Goal: Task Accomplishment & Management: Use online tool/utility

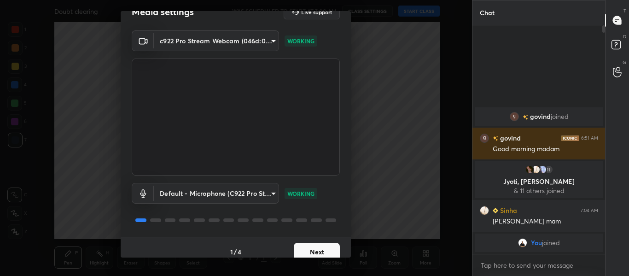
scroll to position [26, 0]
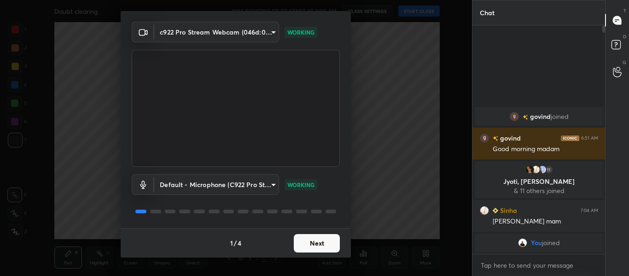
click at [301, 242] on button "Next" at bounding box center [317, 243] width 46 height 18
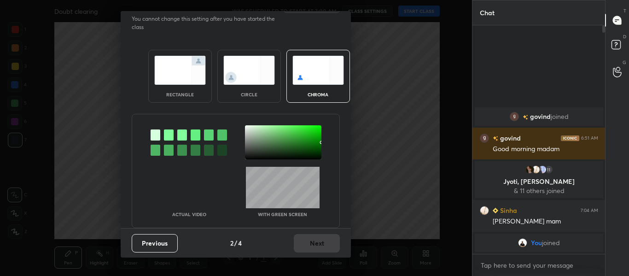
scroll to position [0, 0]
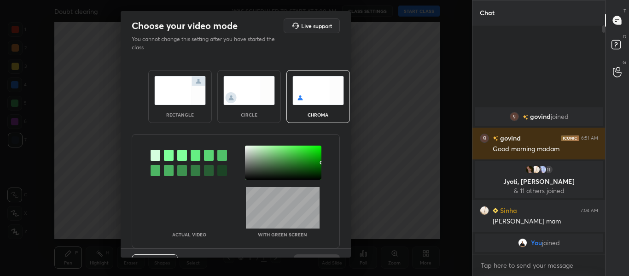
click at [168, 155] on div at bounding box center [169, 155] width 10 height 11
click at [245, 148] on div at bounding box center [283, 162] width 76 height 34
click at [247, 147] on div at bounding box center [283, 162] width 76 height 34
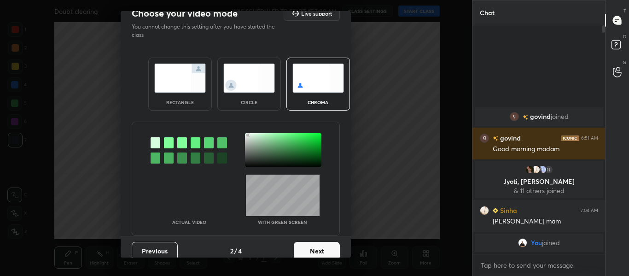
scroll to position [23, 0]
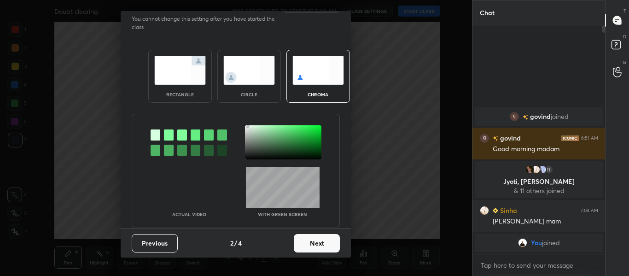
click at [316, 238] on button "Next" at bounding box center [317, 243] width 46 height 18
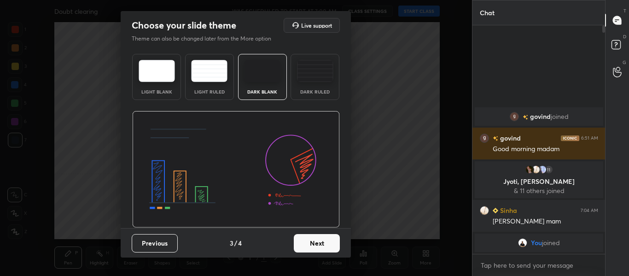
click at [306, 84] on div "Dark Ruled" at bounding box center [314, 77] width 49 height 46
click at [313, 237] on button "Next" at bounding box center [317, 243] width 46 height 18
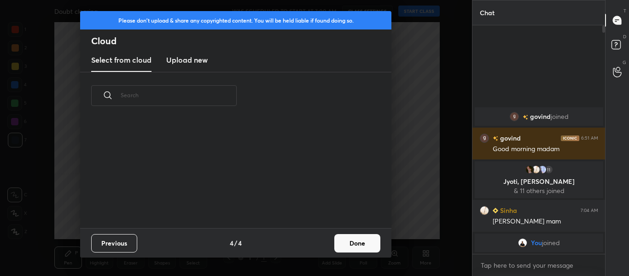
scroll to position [109, 295]
click at [189, 60] on h3 "Upload new" at bounding box center [186, 59] width 41 height 11
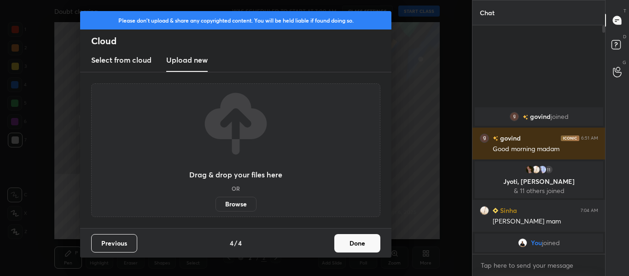
click at [232, 205] on label "Browse" at bounding box center [235, 204] width 41 height 15
click at [215, 205] on input "Browse" at bounding box center [215, 204] width 0 height 15
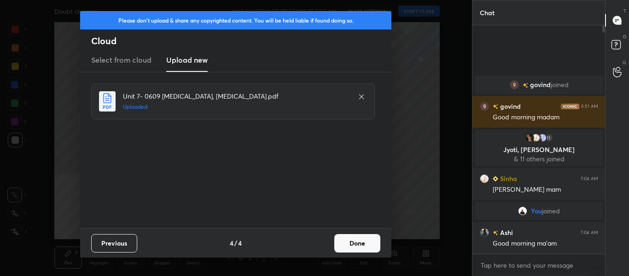
click at [357, 246] on button "Done" at bounding box center [357, 243] width 46 height 18
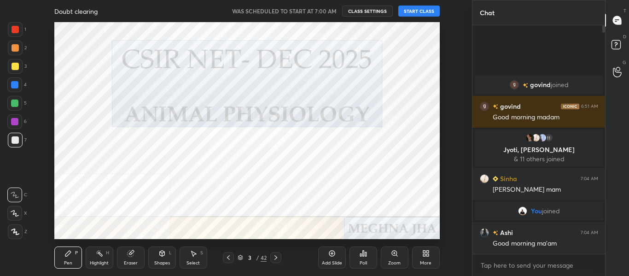
click at [503, 268] on body "1 2 3 4 5 6 7 C X Z C X Z E E Erase all H H Doubt clearing WAS SCHEDULED TO STA…" at bounding box center [314, 138] width 629 height 276
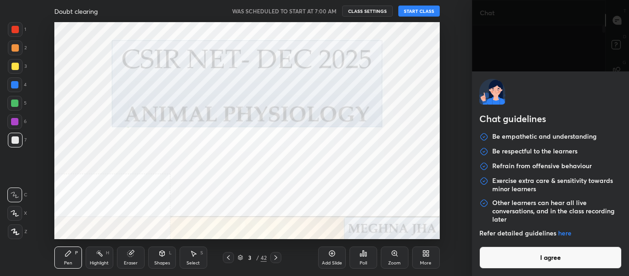
click at [508, 263] on button "I agree" at bounding box center [550, 257] width 143 height 22
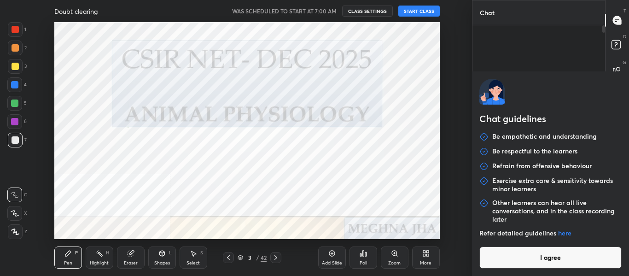
type textarea "x"
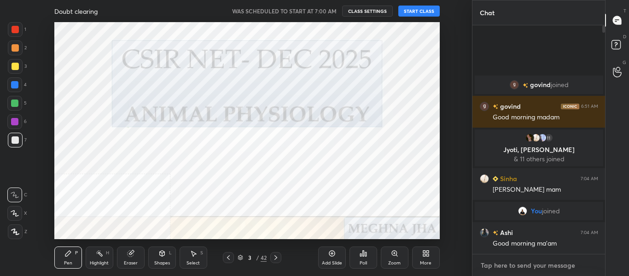
click at [528, 269] on textarea at bounding box center [539, 265] width 118 height 15
type textarea "G"
type textarea "x"
type textarea "Go"
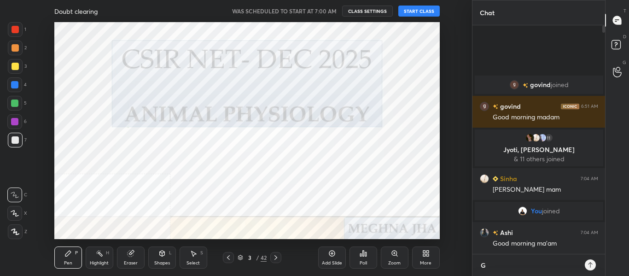
type textarea "x"
type textarea "Goo"
type textarea "x"
type textarea "Good"
type textarea "x"
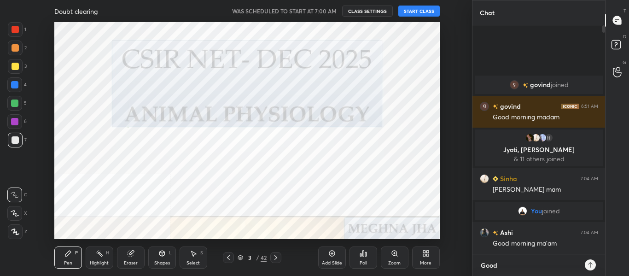
type textarea "Good"
type textarea "x"
type textarea "Good m"
type textarea "x"
type textarea "Good mo"
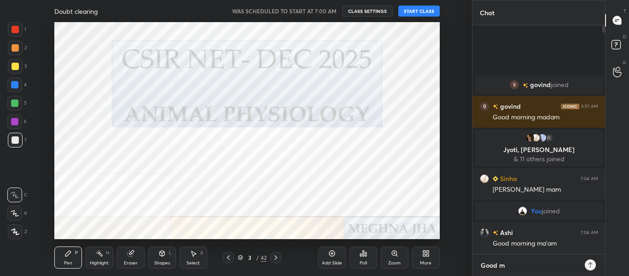
type textarea "x"
type textarea "Good mor"
type textarea "x"
type textarea "Good morn"
type textarea "x"
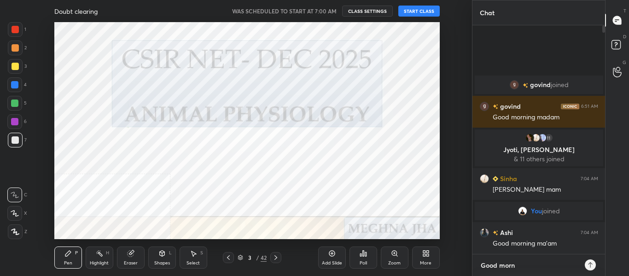
type textarea "Good morni"
type textarea "x"
type textarea "Good mornin"
type textarea "x"
type textarea "Good morning"
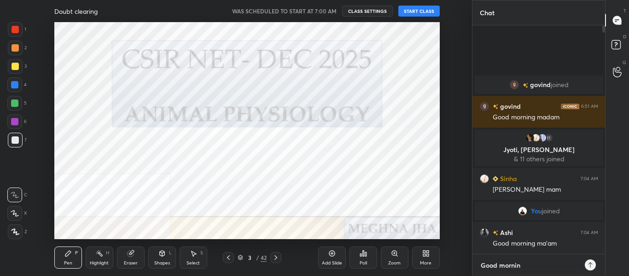
type textarea "x"
type textarea "Good morning"
type textarea "x"
type textarea "Good morning a"
type textarea "x"
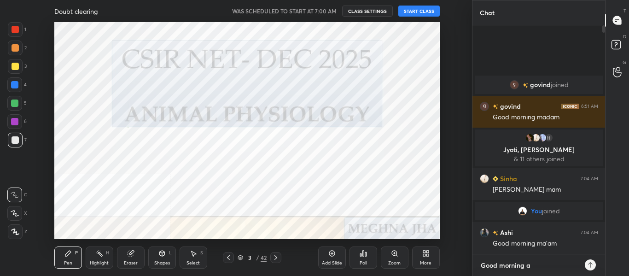
type textarea "Good morning al"
type textarea "x"
type textarea "Good morning all"
type textarea "x"
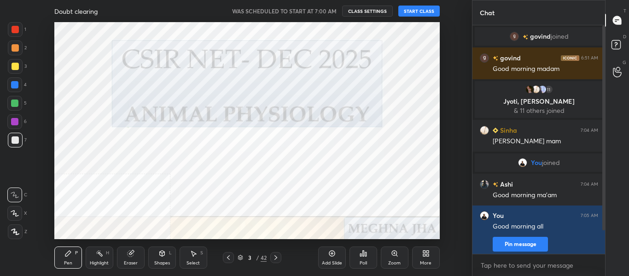
click at [413, 12] on button "START CLASS" at bounding box center [418, 11] width 41 height 11
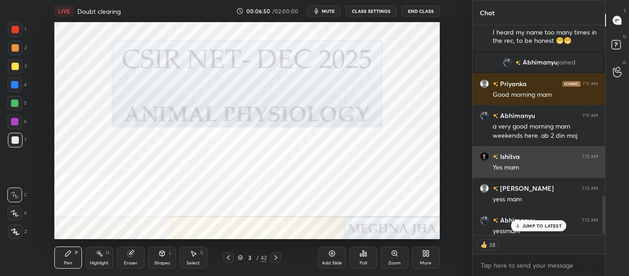
scroll to position [929, 0]
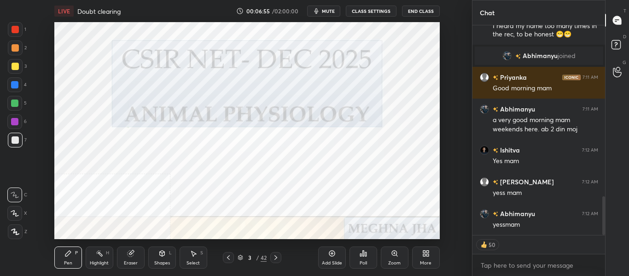
click at [278, 259] on icon at bounding box center [275, 257] width 7 height 7
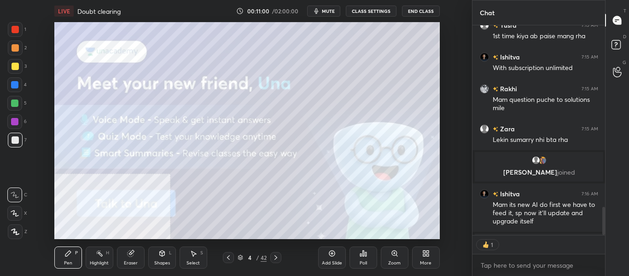
scroll to position [207, 130]
click at [278, 256] on icon at bounding box center [275, 257] width 7 height 7
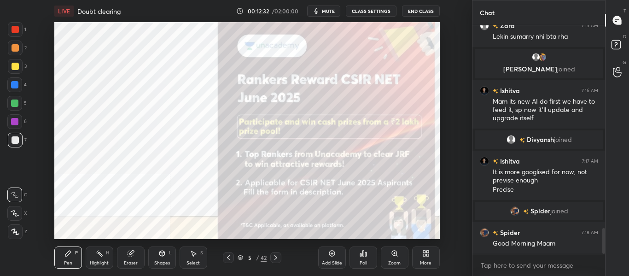
scroll to position [1787, 0]
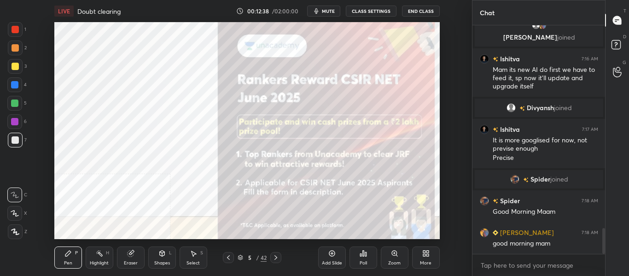
click at [278, 256] on icon at bounding box center [275, 257] width 7 height 7
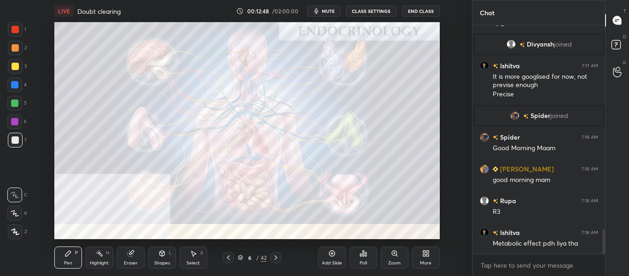
scroll to position [1882, 0]
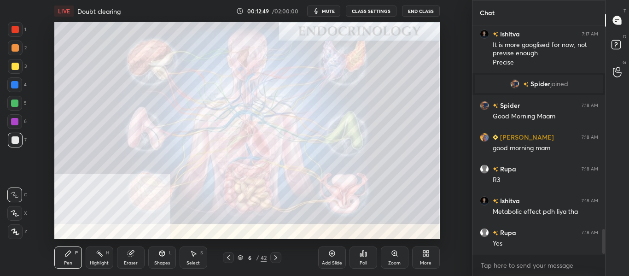
click at [271, 255] on div at bounding box center [275, 257] width 11 height 11
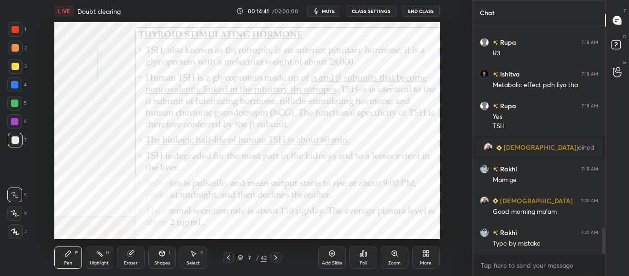
scroll to position [1786, 0]
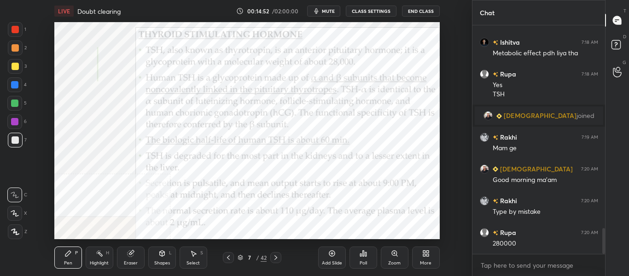
click at [19, 87] on div at bounding box center [14, 84] width 15 height 15
click at [104, 262] on div "Highlight" at bounding box center [99, 262] width 19 height 5
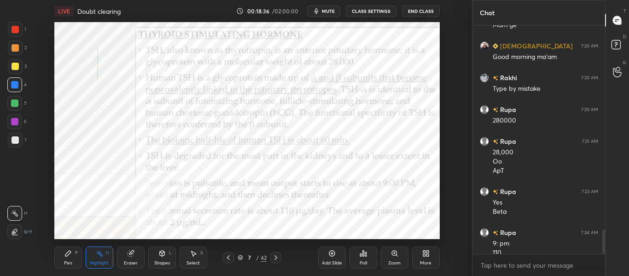
scroll to position [1918, 0]
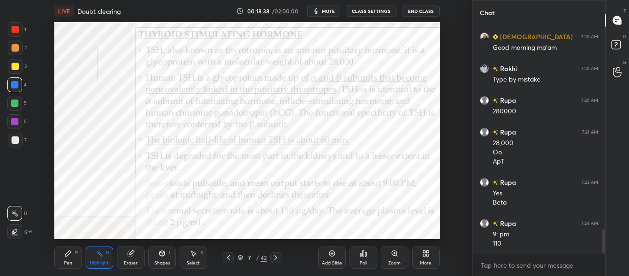
click at [277, 260] on icon at bounding box center [275, 257] width 7 height 7
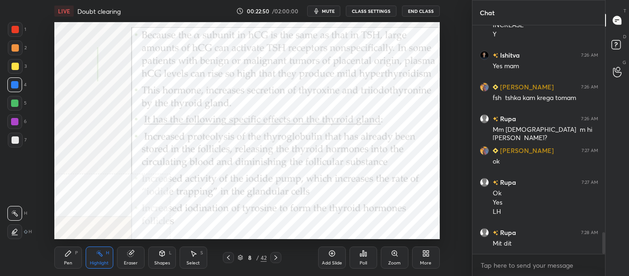
scroll to position [2178, 0]
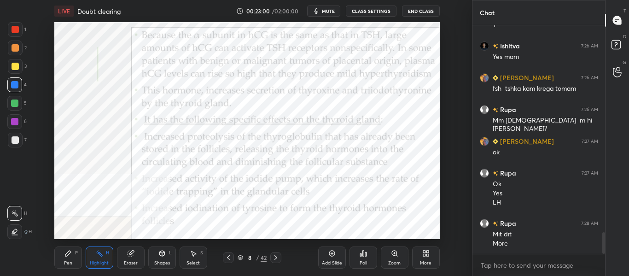
click at [277, 258] on icon at bounding box center [275, 257] width 7 height 7
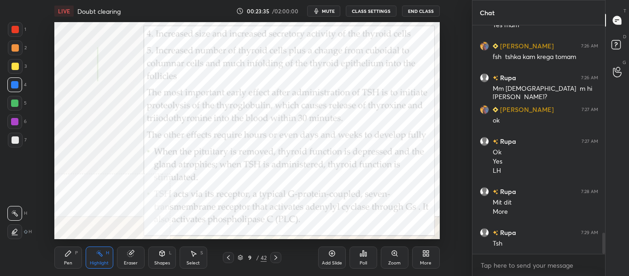
click at [226, 258] on icon at bounding box center [228, 257] width 7 height 7
click at [278, 260] on icon at bounding box center [275, 257] width 7 height 7
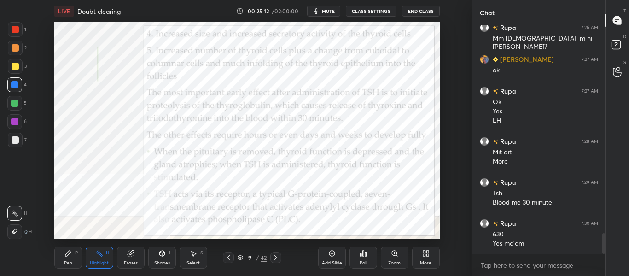
scroll to position [2292, 0]
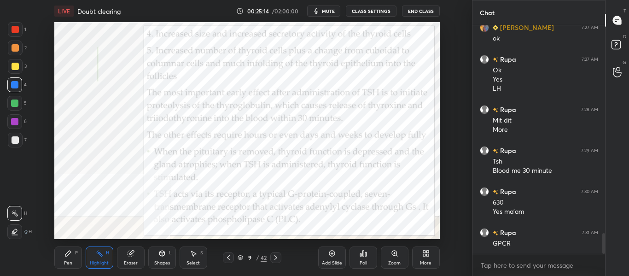
click at [84, 260] on div "Pen P Highlight H Eraser Shapes L Select S" at bounding box center [120, 257] width 132 height 22
click at [72, 254] on div "Pen P" at bounding box center [68, 257] width 28 height 22
click at [276, 259] on icon at bounding box center [275, 257] width 7 height 7
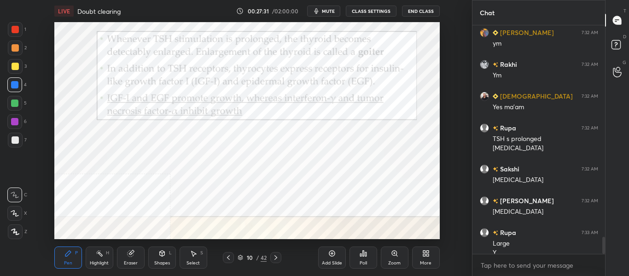
scroll to position [2819, 0]
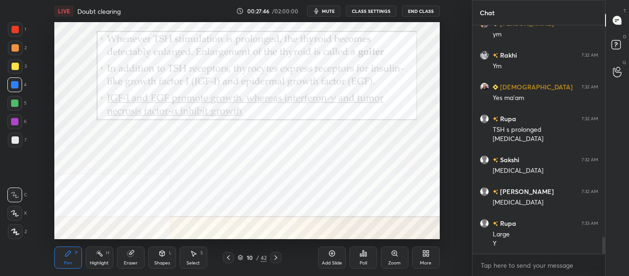
click at [277, 262] on div at bounding box center [275, 257] width 11 height 11
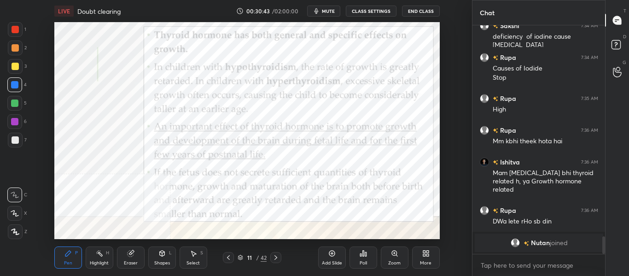
scroll to position [2741, 0]
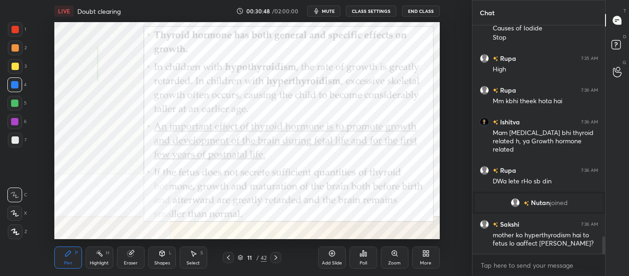
click at [273, 260] on icon at bounding box center [275, 257] width 7 height 7
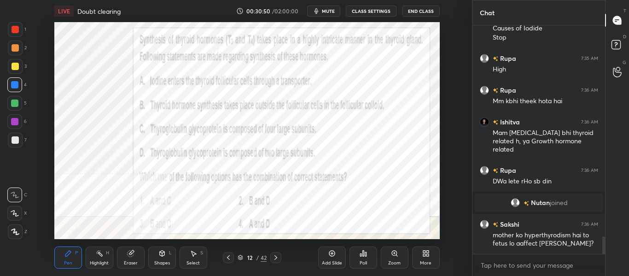
click at [274, 256] on icon at bounding box center [275, 257] width 7 height 7
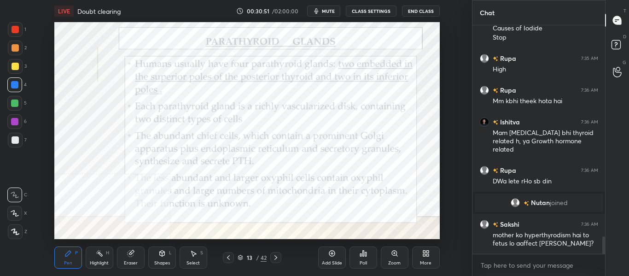
click at [226, 260] on icon at bounding box center [228, 257] width 7 height 7
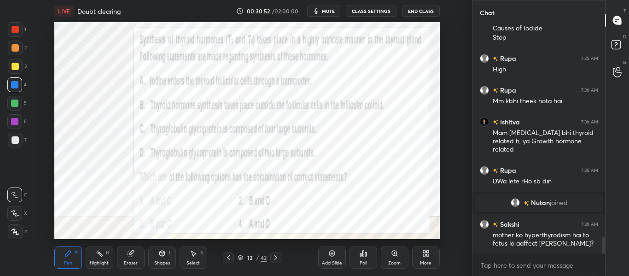
click at [227, 260] on icon at bounding box center [228, 257] width 7 height 7
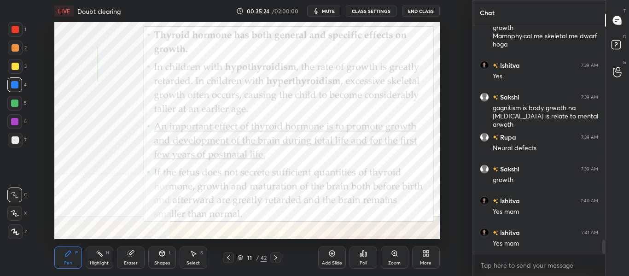
scroll to position [3403, 0]
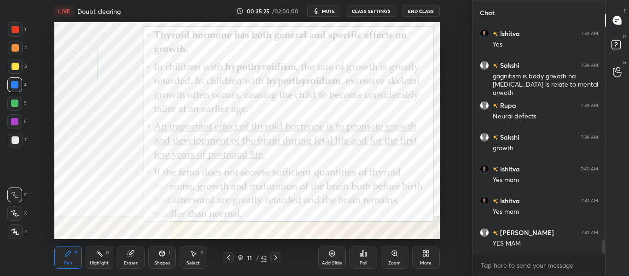
click at [278, 260] on icon at bounding box center [275, 257] width 7 height 7
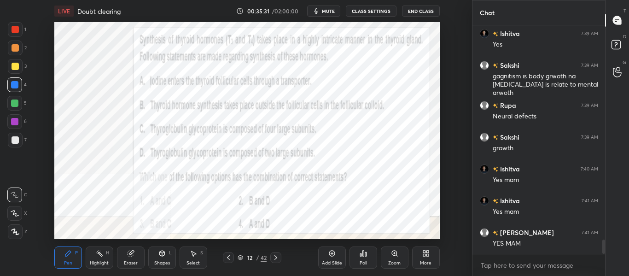
click at [338, 10] on button "mute" at bounding box center [323, 11] width 33 height 11
click at [333, 10] on span "unmute" at bounding box center [327, 11] width 20 height 6
click at [362, 262] on div "Poll" at bounding box center [362, 262] width 7 height 5
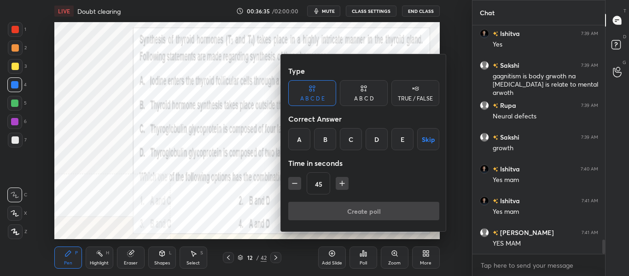
click at [359, 97] on div "A B C D" at bounding box center [364, 99] width 20 height 6
click at [334, 145] on div "B" at bounding box center [332, 139] width 27 height 22
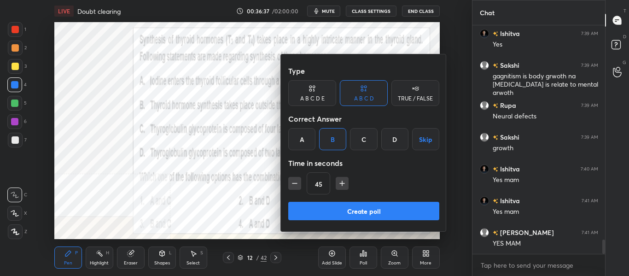
scroll to position [3434, 0]
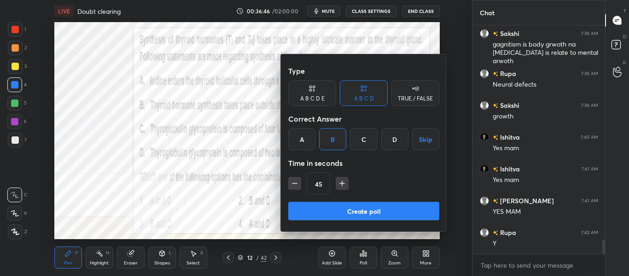
click at [339, 215] on button "Create poll" at bounding box center [363, 211] width 151 height 18
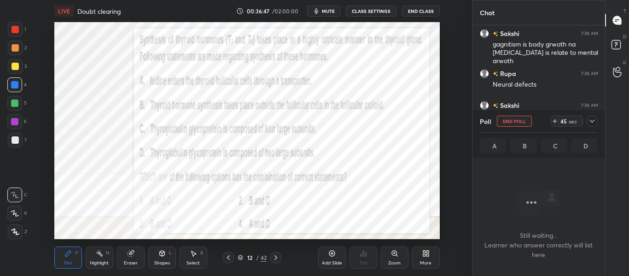
scroll to position [101, 130]
click at [326, 12] on span "mute" at bounding box center [328, 11] width 13 height 6
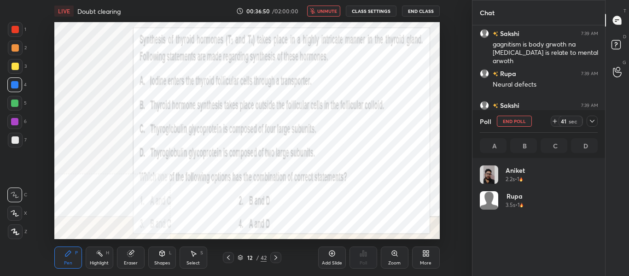
scroll to position [108, 115]
click at [556, 124] on icon at bounding box center [554, 120] width 7 height 7
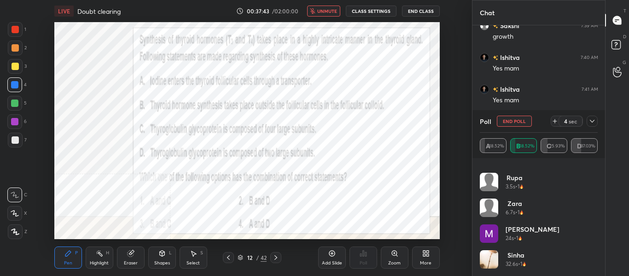
scroll to position [3546, 0]
click at [321, 8] on span "unmute" at bounding box center [327, 11] width 20 height 6
click at [588, 123] on icon at bounding box center [591, 120] width 7 height 7
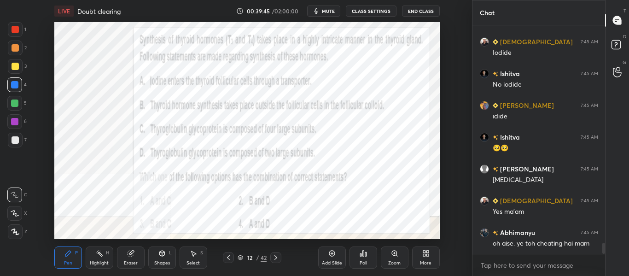
scroll to position [4523, 0]
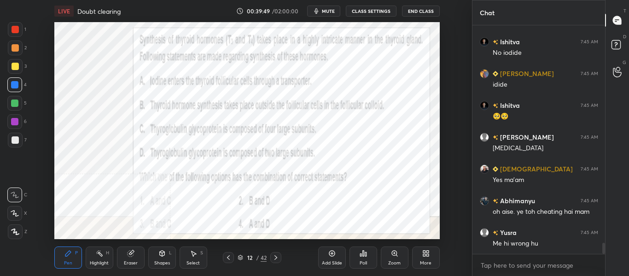
click at [103, 265] on div "Highlight" at bounding box center [99, 262] width 19 height 5
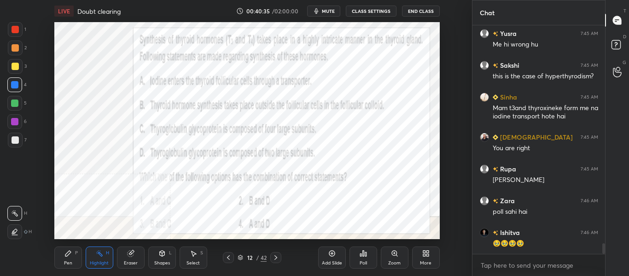
scroll to position [4754, 0]
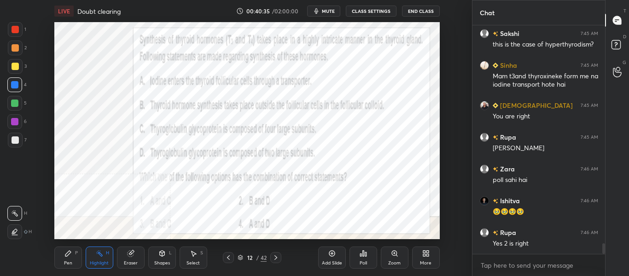
click at [73, 252] on div "Pen P" at bounding box center [68, 257] width 28 height 22
click at [23, 212] on div "X" at bounding box center [17, 213] width 20 height 15
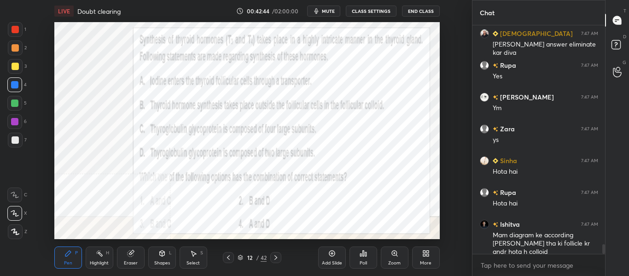
scroll to position [5080, 0]
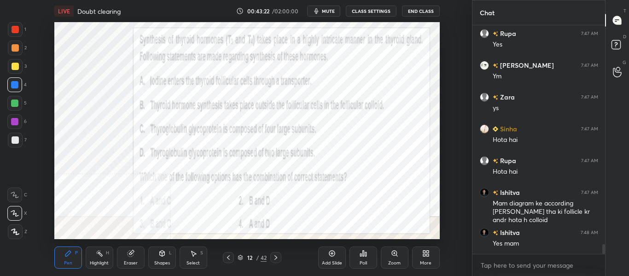
click at [277, 260] on icon at bounding box center [275, 257] width 7 height 7
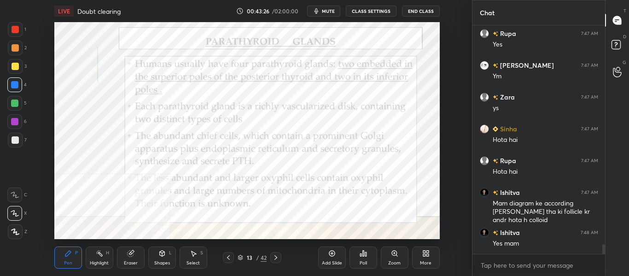
click at [229, 260] on icon at bounding box center [228, 257] width 7 height 7
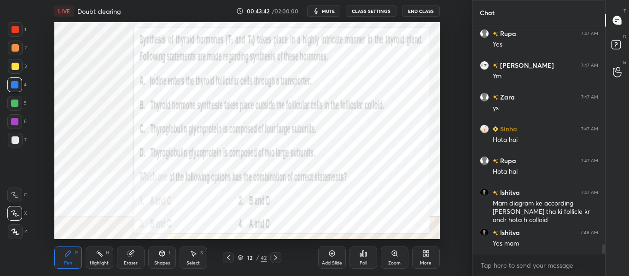
click at [331, 262] on div "Add Slide" at bounding box center [332, 262] width 20 height 5
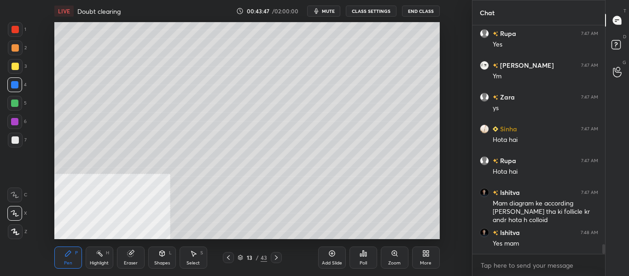
click at [17, 144] on div at bounding box center [15, 140] width 15 height 15
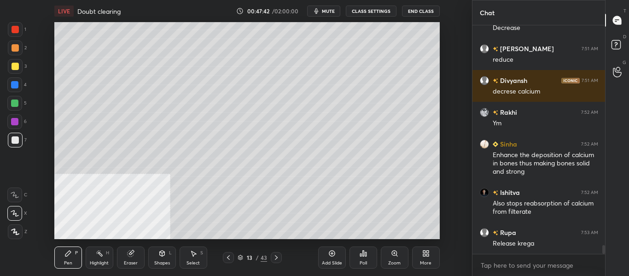
scroll to position [5789, 0]
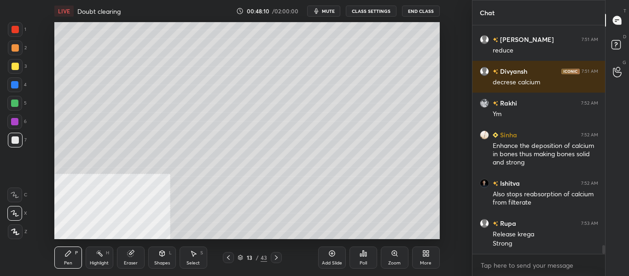
click at [328, 260] on div "Add Slide" at bounding box center [332, 262] width 20 height 5
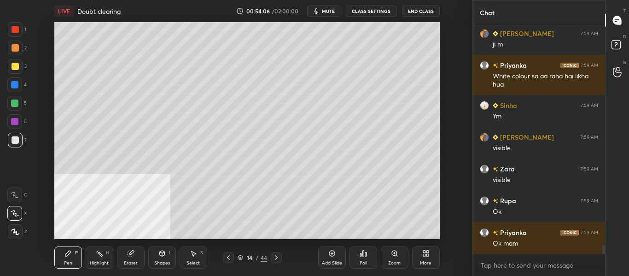
scroll to position [5611, 0]
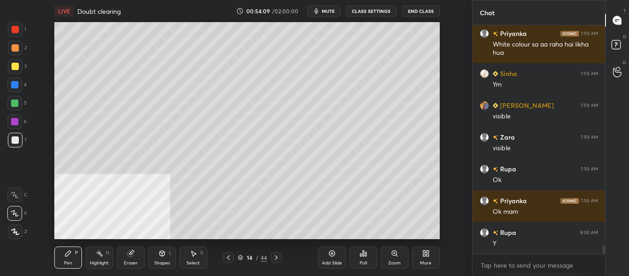
click at [329, 259] on div "Add Slide" at bounding box center [332, 257] width 28 height 22
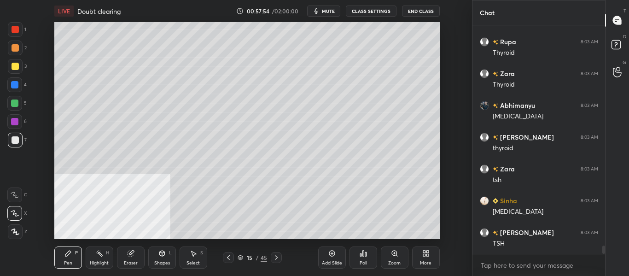
scroll to position [6061, 0]
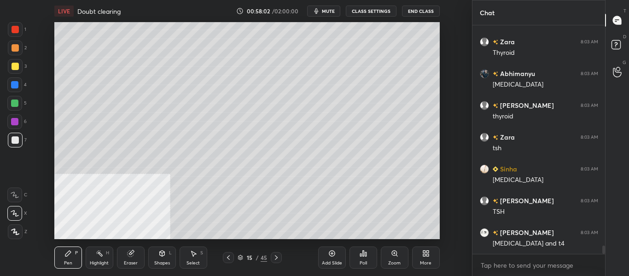
click at [227, 258] on icon at bounding box center [228, 257] width 7 height 7
click at [227, 257] on icon at bounding box center [228, 257] width 3 height 5
click at [226, 257] on icon at bounding box center [228, 257] width 7 height 7
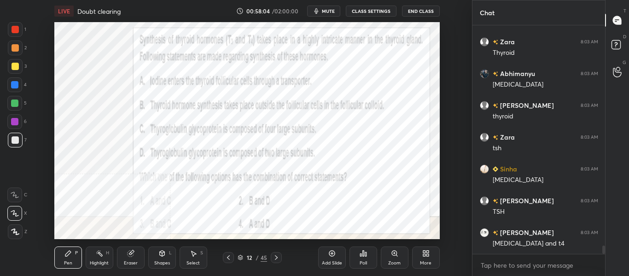
click at [226, 256] on icon at bounding box center [228, 257] width 7 height 7
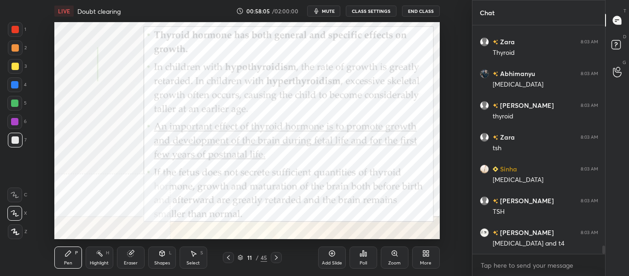
click at [229, 258] on icon at bounding box center [228, 257] width 7 height 7
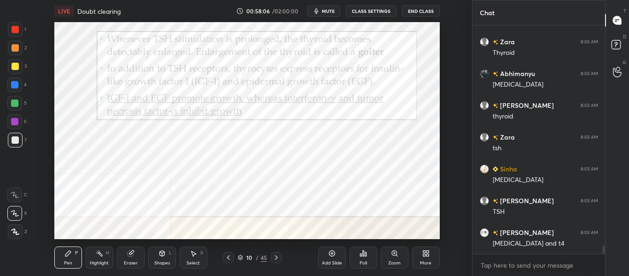
click at [228, 257] on icon at bounding box center [228, 257] width 7 height 7
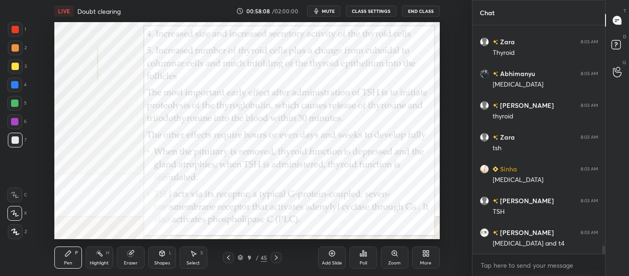
click at [229, 255] on icon at bounding box center [228, 257] width 7 height 7
click at [228, 255] on icon at bounding box center [228, 257] width 7 height 7
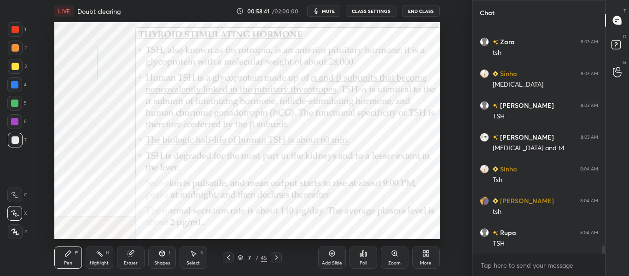
scroll to position [6165, 0]
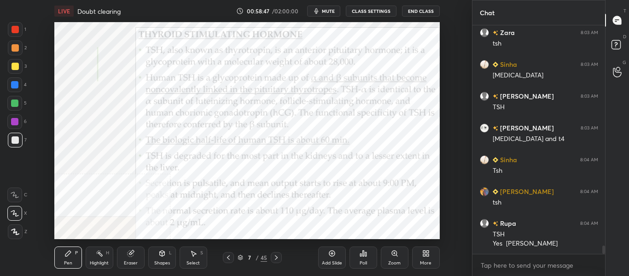
click at [275, 257] on icon at bounding box center [275, 257] width 7 height 7
click at [275, 259] on icon at bounding box center [275, 257] width 7 height 7
click at [274, 258] on icon at bounding box center [275, 257] width 7 height 7
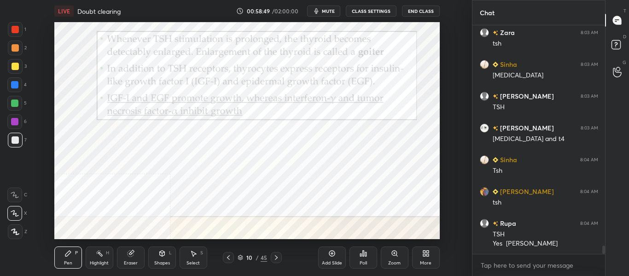
click at [276, 259] on icon at bounding box center [276, 257] width 3 height 5
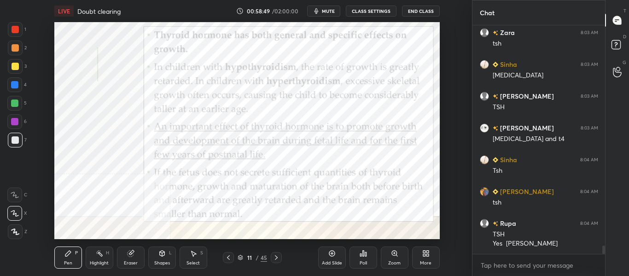
click at [276, 259] on icon at bounding box center [275, 257] width 7 height 7
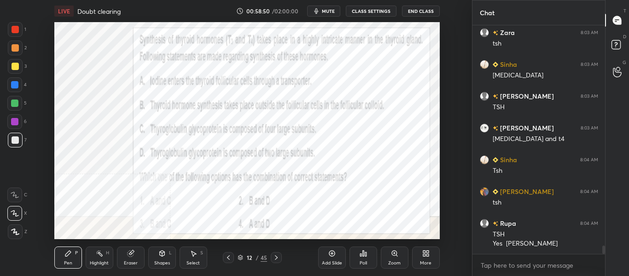
click at [274, 260] on icon at bounding box center [275, 257] width 7 height 7
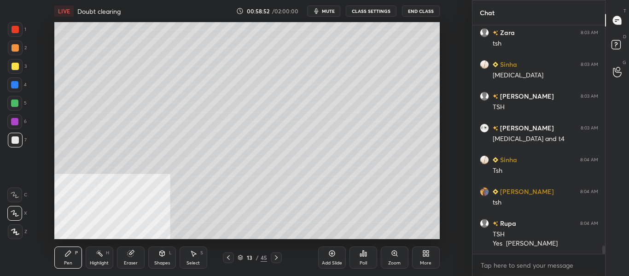
click at [279, 261] on div at bounding box center [276, 257] width 11 height 11
click at [278, 263] on div "Pen P Highlight H Eraser Shapes L Select S 14 / 45 Add Slide Poll Zoom More" at bounding box center [246, 257] width 385 height 37
click at [275, 259] on icon at bounding box center [276, 257] width 3 height 5
click at [277, 261] on div at bounding box center [276, 257] width 11 height 11
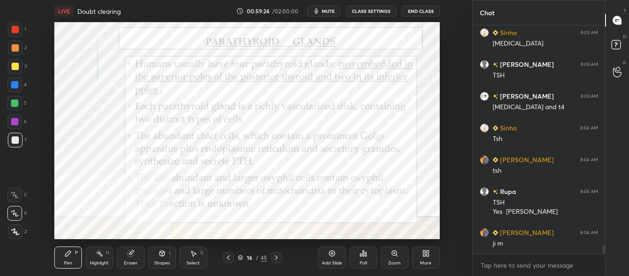
scroll to position [6229, 0]
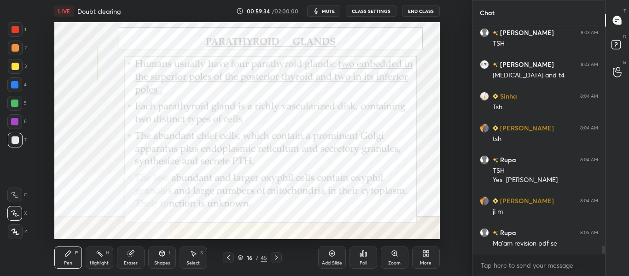
click at [228, 258] on icon at bounding box center [228, 257] width 3 height 5
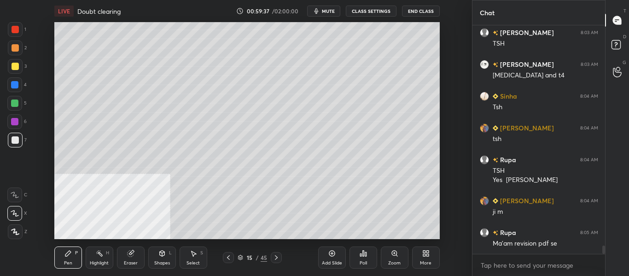
click at [277, 259] on icon at bounding box center [275, 257] width 7 height 7
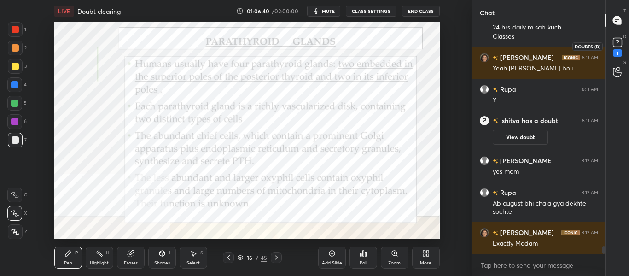
scroll to position [6306, 0]
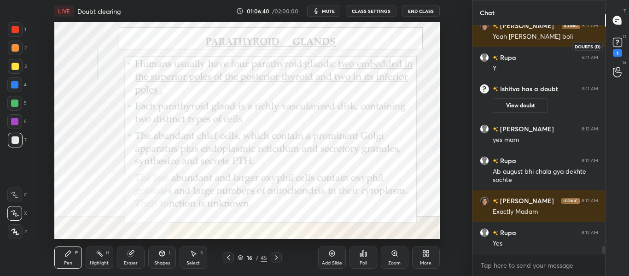
click at [614, 45] on rect at bounding box center [617, 42] width 9 height 9
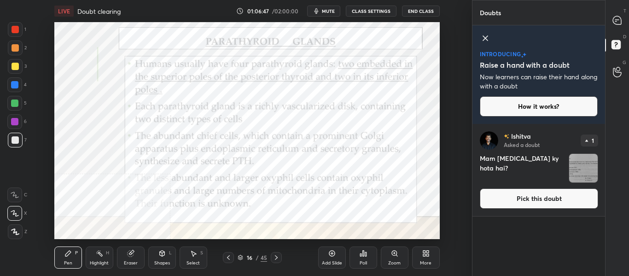
click at [588, 174] on img "grid" at bounding box center [583, 168] width 29 height 29
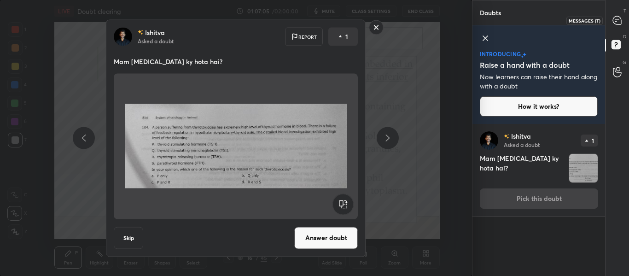
click at [620, 23] on icon at bounding box center [617, 20] width 8 height 8
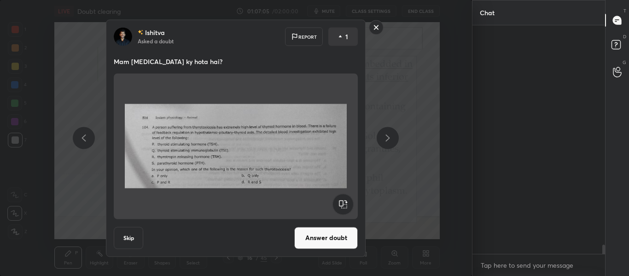
scroll to position [226, 130]
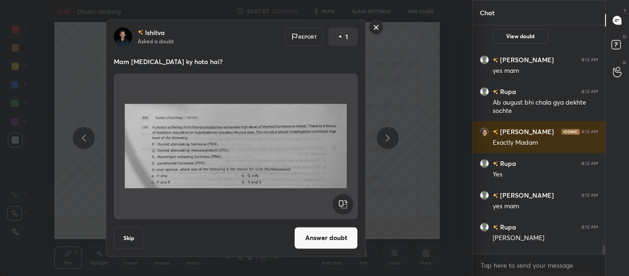
click at [379, 28] on rect at bounding box center [376, 27] width 14 height 14
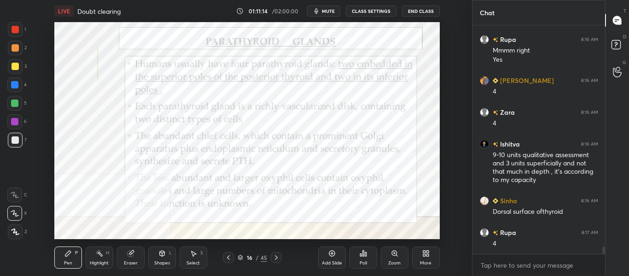
scroll to position [7015, 0]
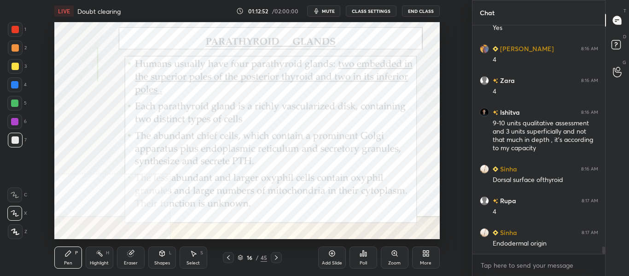
click at [277, 258] on icon at bounding box center [276, 257] width 3 height 5
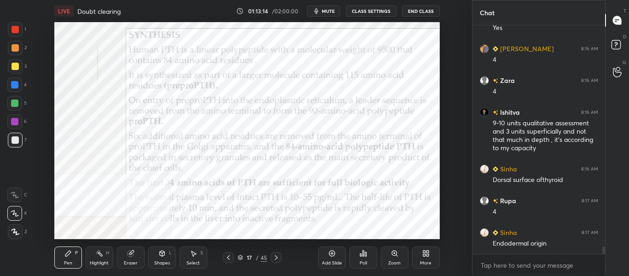
click at [0, 87] on div "1 2 3 4 5 6 7 C X Z C X Z E E Erase all H H" at bounding box center [14, 130] width 29 height 217
click at [14, 85] on div at bounding box center [14, 84] width 7 height 7
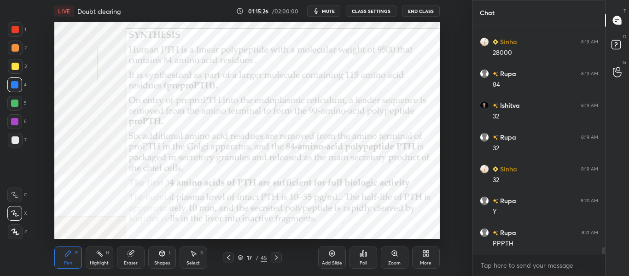
scroll to position [7247, 0]
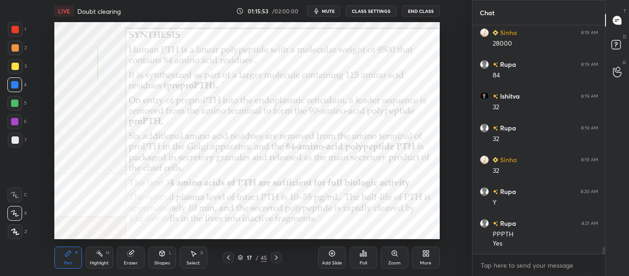
click at [275, 257] on icon at bounding box center [275, 257] width 7 height 7
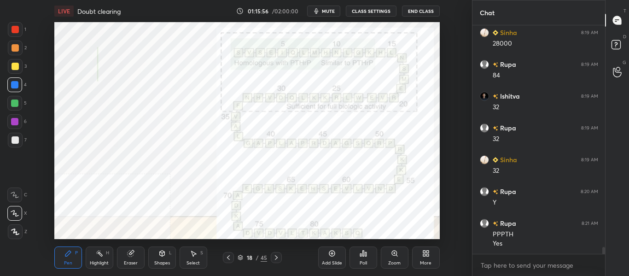
click at [102, 252] on icon at bounding box center [99, 252] width 7 height 7
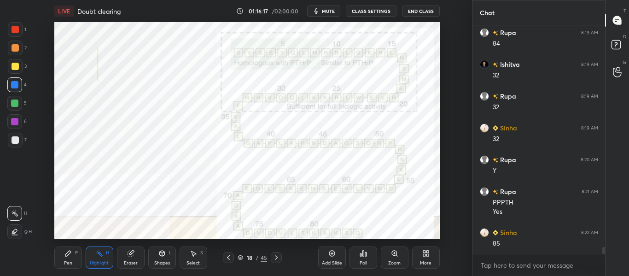
scroll to position [7310, 0]
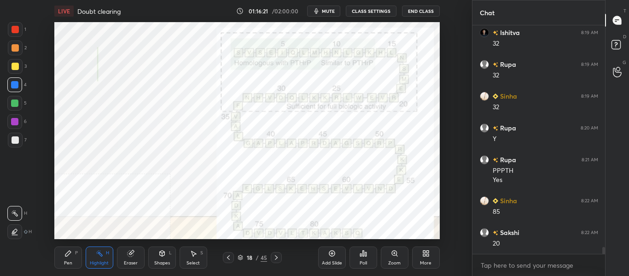
click at [72, 255] on div "Pen P" at bounding box center [68, 257] width 28 height 22
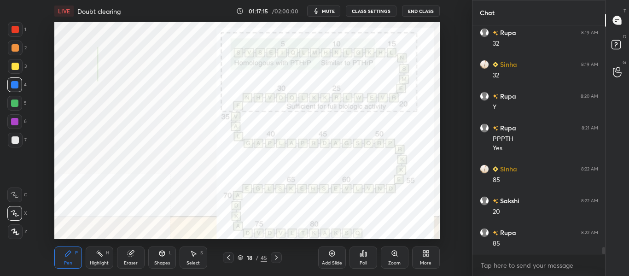
click at [276, 260] on icon at bounding box center [275, 257] width 7 height 7
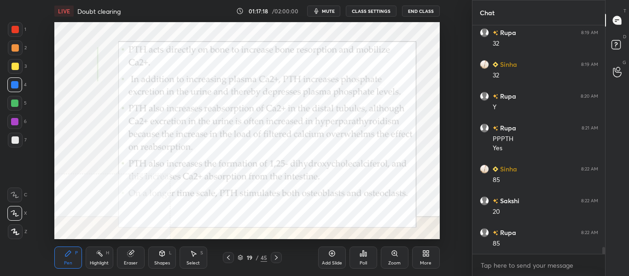
click at [228, 259] on icon at bounding box center [228, 257] width 3 height 5
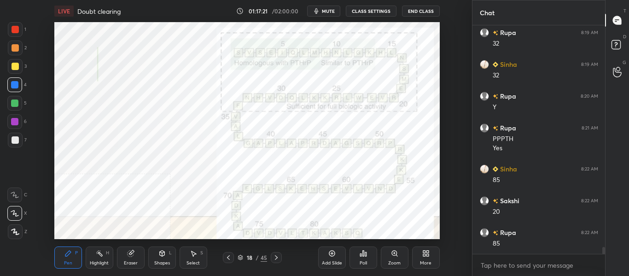
click at [229, 260] on icon at bounding box center [228, 257] width 7 height 7
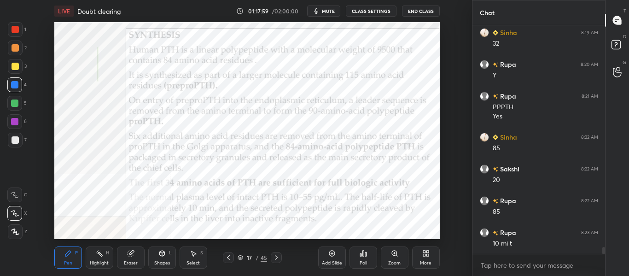
scroll to position [7383, 0]
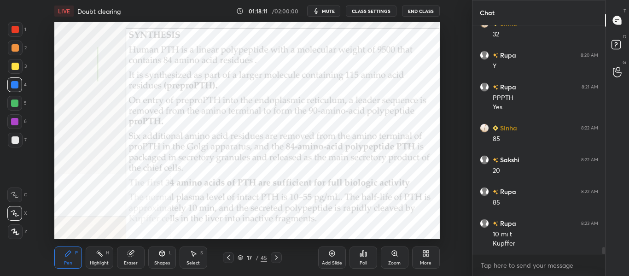
click at [276, 259] on icon at bounding box center [275, 257] width 7 height 7
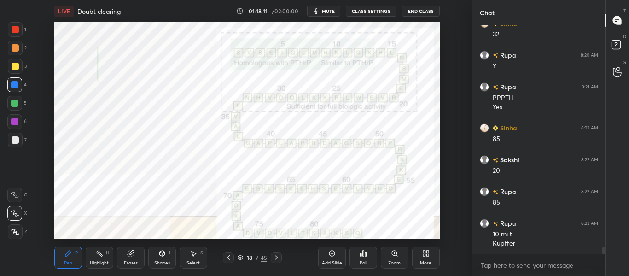
click at [276, 259] on icon at bounding box center [275, 257] width 7 height 7
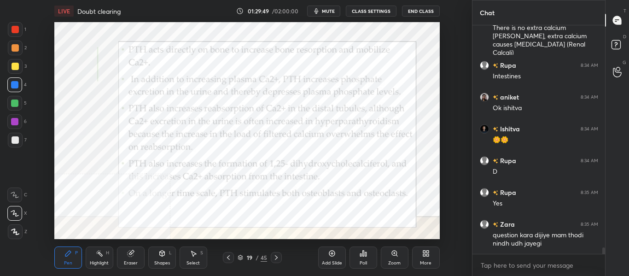
scroll to position [7883, 0]
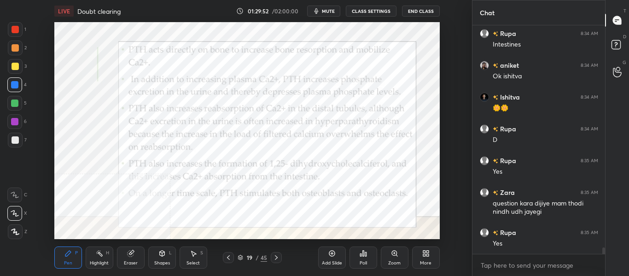
click at [241, 257] on icon at bounding box center [240, 258] width 6 height 6
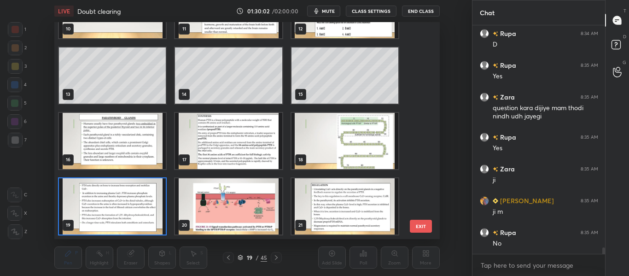
scroll to position [8010, 0]
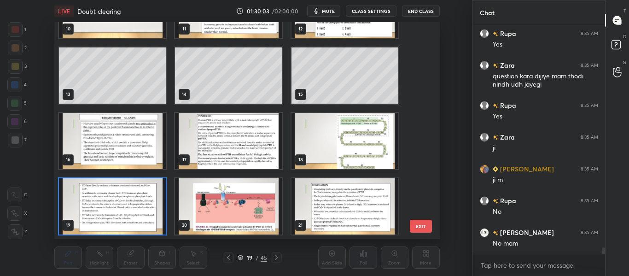
click at [111, 195] on img "grid" at bounding box center [112, 206] width 107 height 56
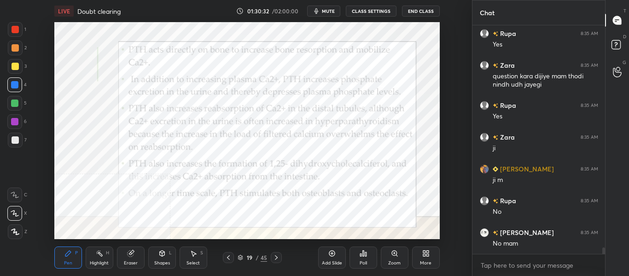
click at [279, 255] on icon at bounding box center [275, 257] width 7 height 7
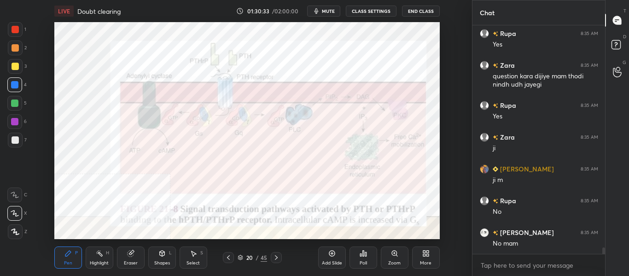
scroll to position [8042, 0]
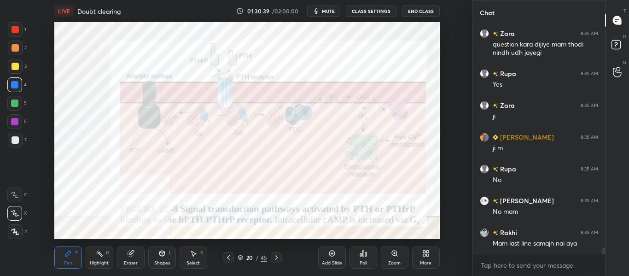
click at [228, 260] on icon at bounding box center [228, 257] width 7 height 7
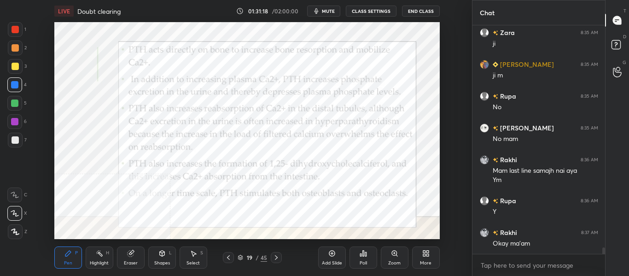
scroll to position [8146, 0]
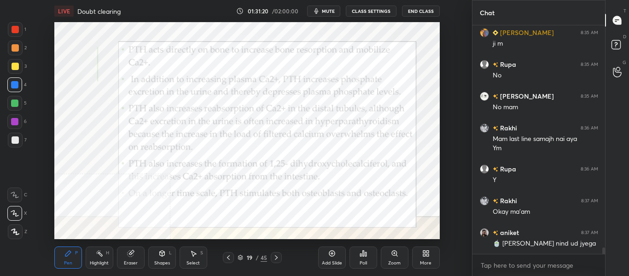
click at [273, 258] on icon at bounding box center [275, 257] width 7 height 7
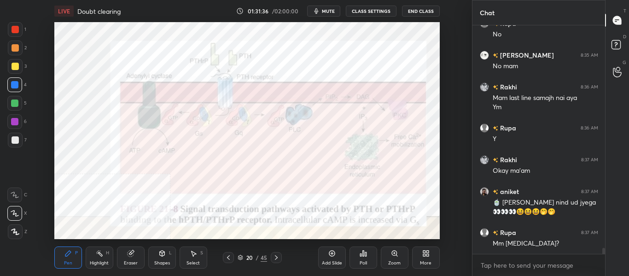
scroll to position [8219, 0]
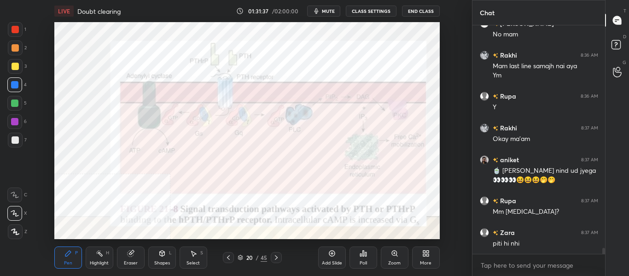
click at [102, 257] on div "Highlight H" at bounding box center [100, 257] width 28 height 22
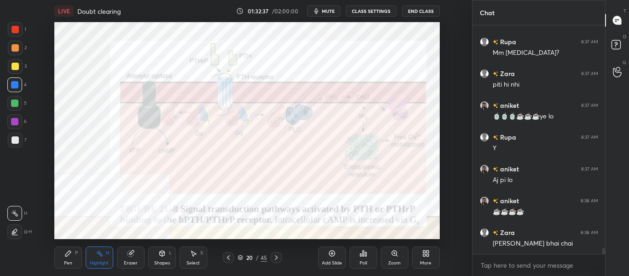
scroll to position [8410, 0]
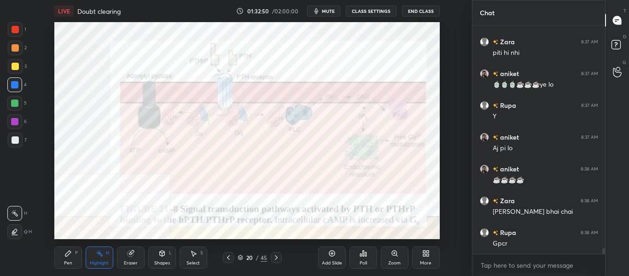
click at [325, 264] on div "Add Slide" at bounding box center [332, 262] width 20 height 5
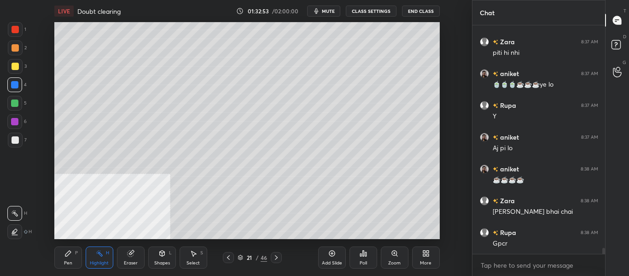
click at [72, 254] on div "Pen P" at bounding box center [68, 257] width 28 height 22
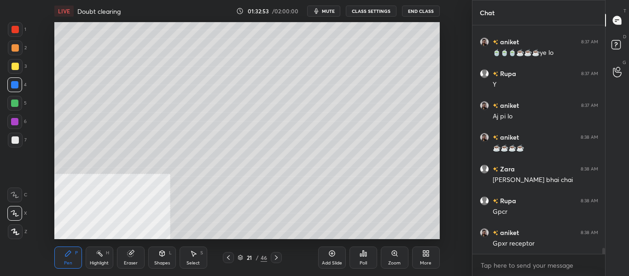
click at [17, 142] on div at bounding box center [15, 139] width 7 height 7
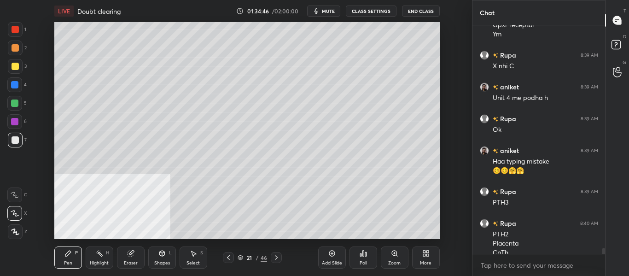
scroll to position [8669, 0]
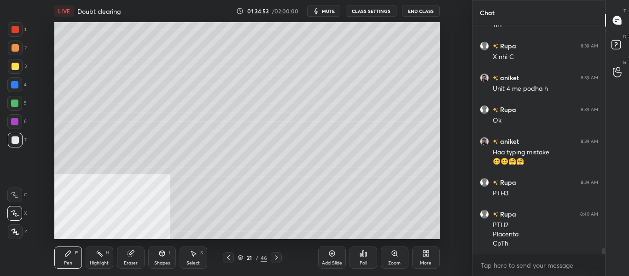
click at [228, 257] on icon at bounding box center [228, 257] width 7 height 7
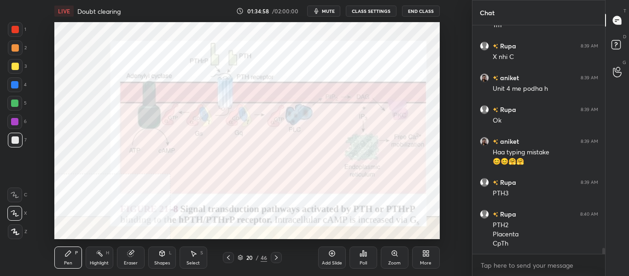
click at [16, 65] on div at bounding box center [15, 66] width 7 height 7
click at [18, 87] on div at bounding box center [14, 84] width 7 height 7
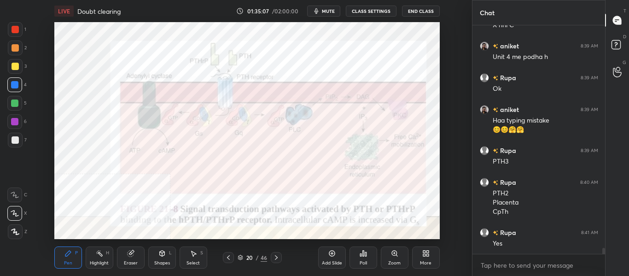
click at [277, 259] on icon at bounding box center [275, 257] width 7 height 7
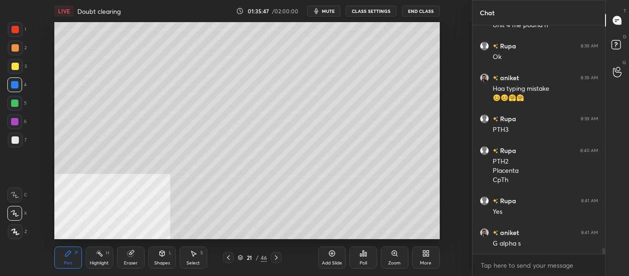
scroll to position [8764, 0]
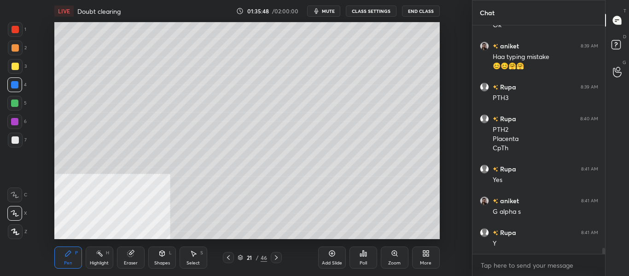
click at [275, 260] on icon at bounding box center [275, 257] width 7 height 7
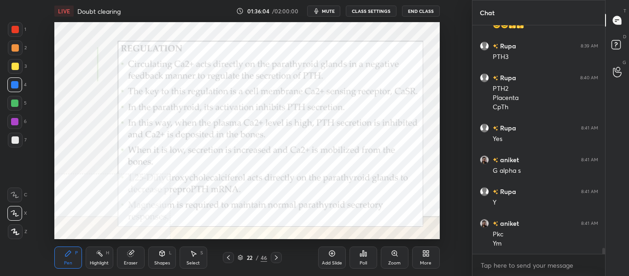
scroll to position [8837, 0]
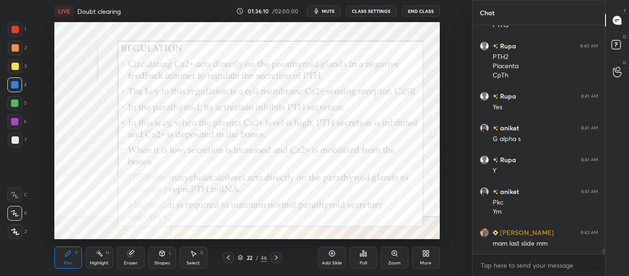
click at [229, 259] on icon at bounding box center [228, 257] width 7 height 7
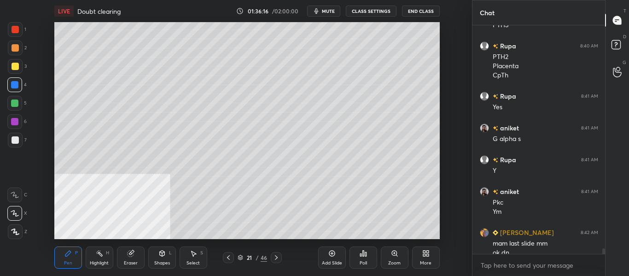
scroll to position [8846, 0]
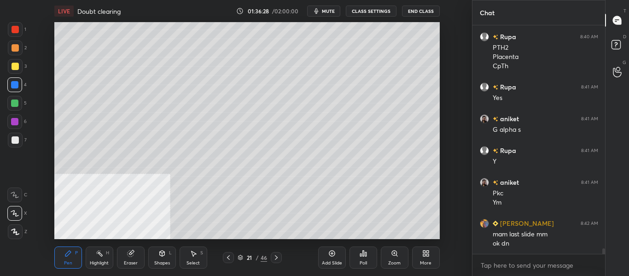
click at [275, 257] on icon at bounding box center [275, 257] width 7 height 7
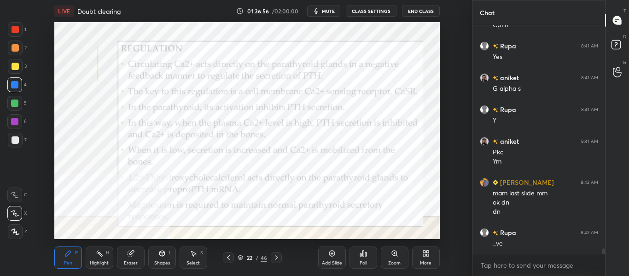
scroll to position [8919, 0]
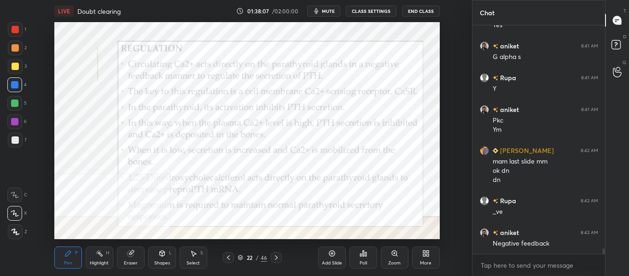
click at [227, 261] on div at bounding box center [228, 257] width 11 height 11
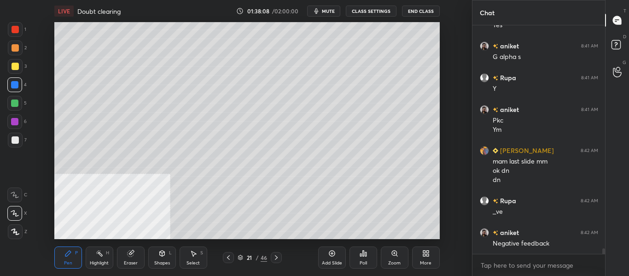
click at [227, 259] on icon at bounding box center [228, 257] width 7 height 7
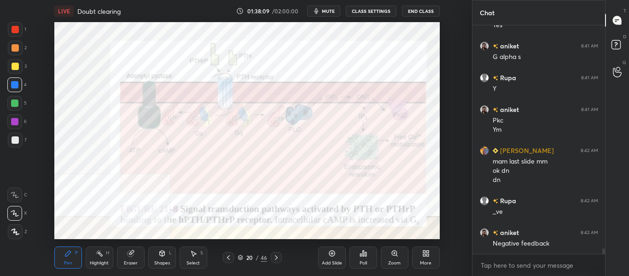
click at [226, 259] on icon at bounding box center [228, 257] width 7 height 7
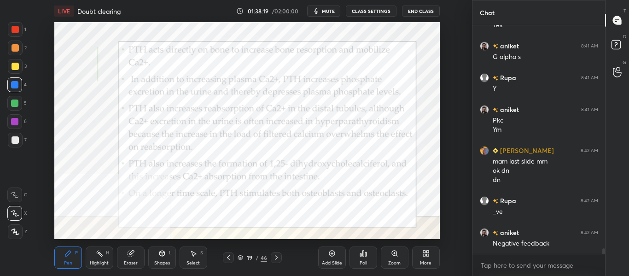
click at [276, 258] on icon at bounding box center [276, 257] width 3 height 5
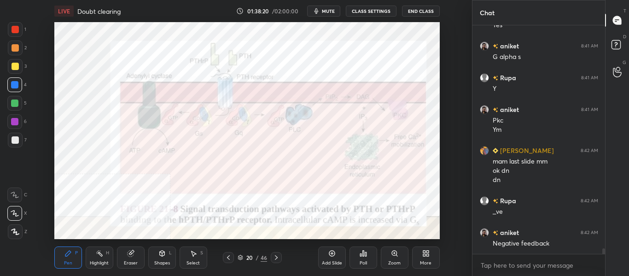
click at [275, 258] on icon at bounding box center [275, 257] width 7 height 7
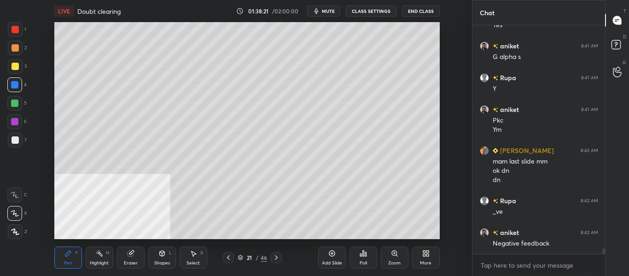
click at [275, 257] on icon at bounding box center [275, 257] width 7 height 7
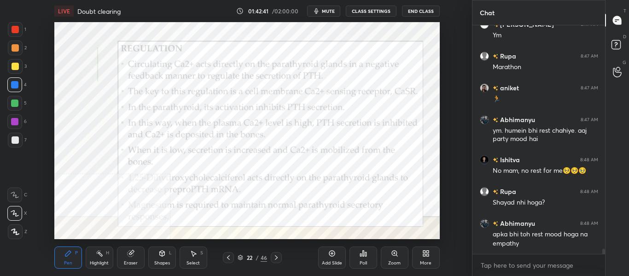
scroll to position [9876, 0]
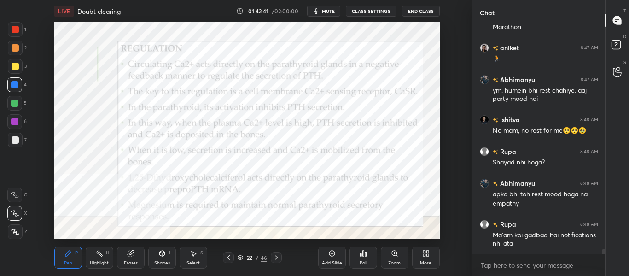
click at [277, 257] on icon at bounding box center [276, 257] width 3 height 5
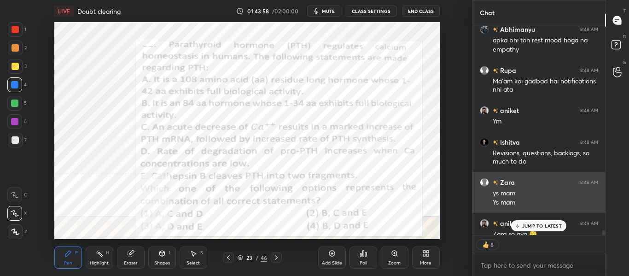
scroll to position [10049, 0]
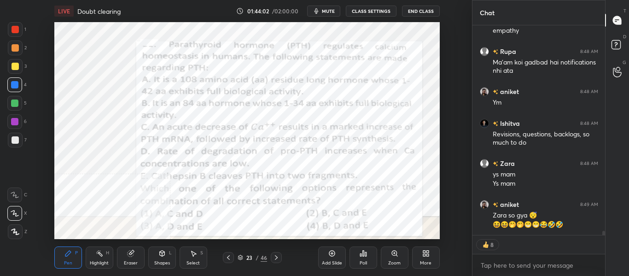
click at [366, 261] on div "Poll" at bounding box center [362, 262] width 7 height 5
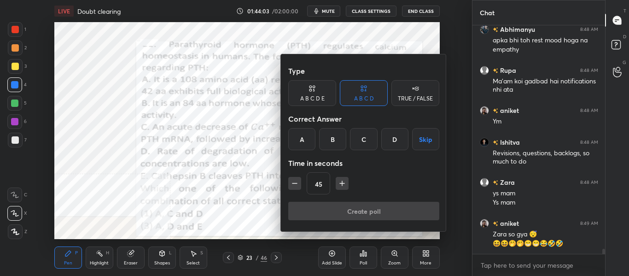
scroll to position [10030, 0]
click at [333, 145] on div "B" at bounding box center [332, 139] width 27 height 22
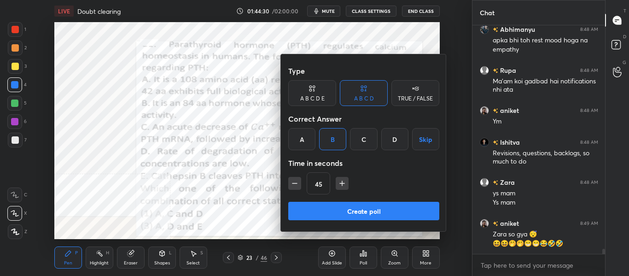
click at [323, 210] on button "Create poll" at bounding box center [363, 211] width 151 height 18
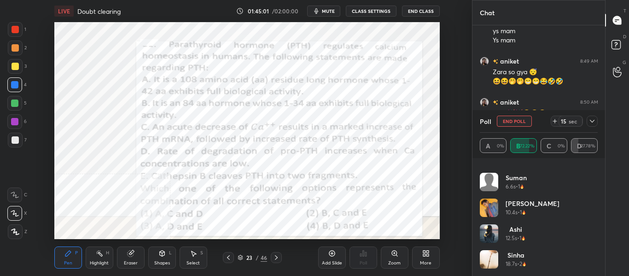
scroll to position [225, 0]
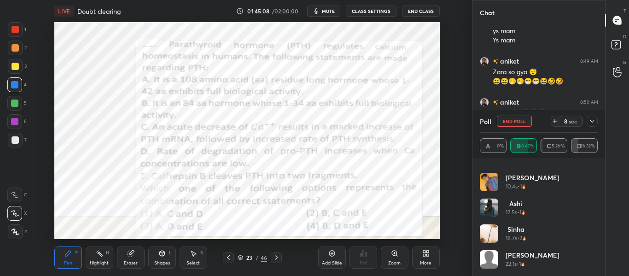
click at [555, 121] on icon at bounding box center [555, 121] width 4 height 0
click at [329, 7] on button "mute" at bounding box center [323, 11] width 33 height 11
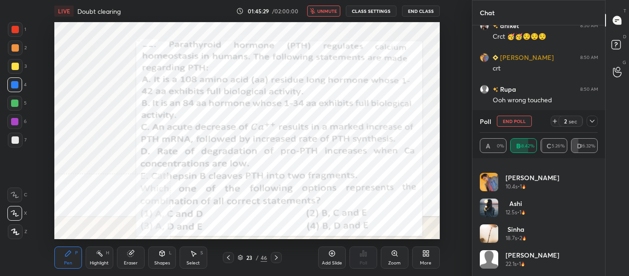
scroll to position [250, 0]
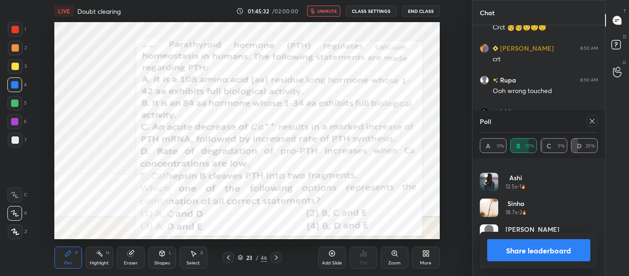
click at [314, 14] on button "unmute" at bounding box center [323, 11] width 33 height 11
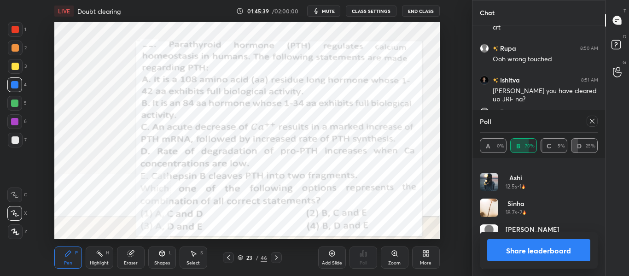
click at [556, 253] on button "Share leaderboard" at bounding box center [539, 250] width 104 height 22
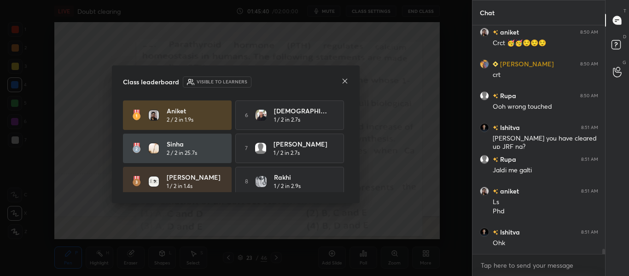
scroll to position [3, 3]
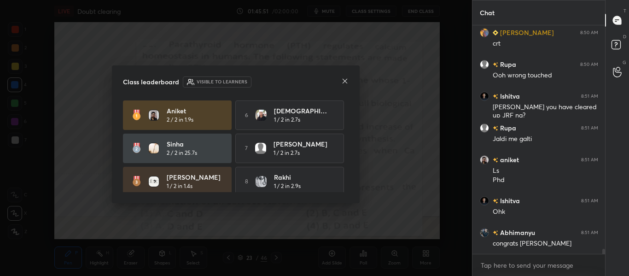
click at [344, 80] on icon at bounding box center [344, 80] width 7 height 7
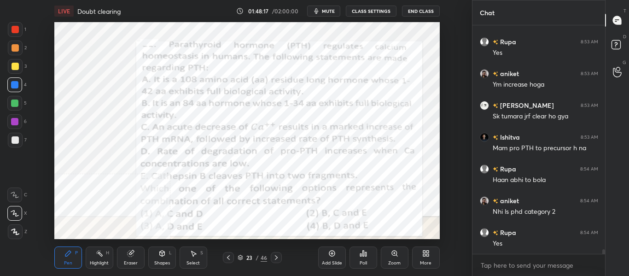
scroll to position [10842, 0]
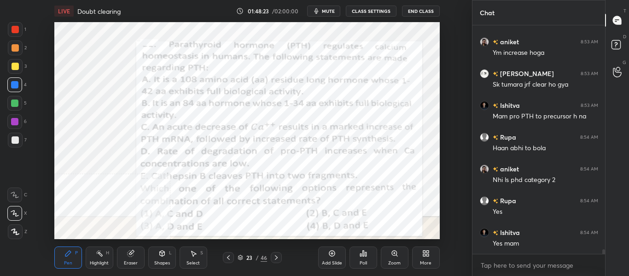
click at [272, 261] on div at bounding box center [276, 257] width 11 height 11
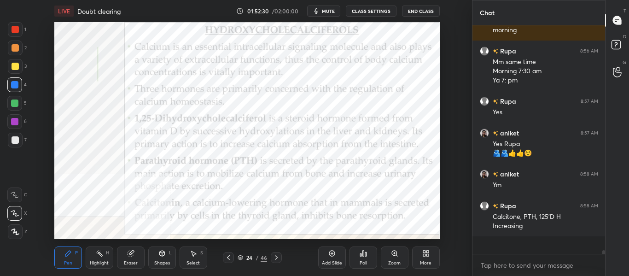
scroll to position [12287, 0]
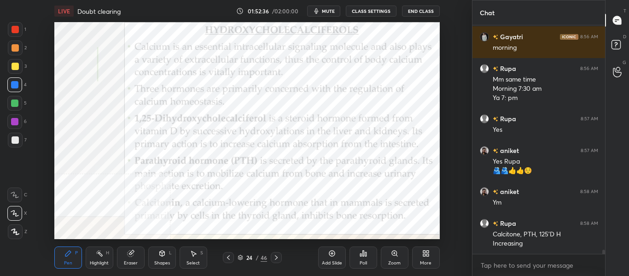
click at [276, 260] on icon at bounding box center [275, 257] width 7 height 7
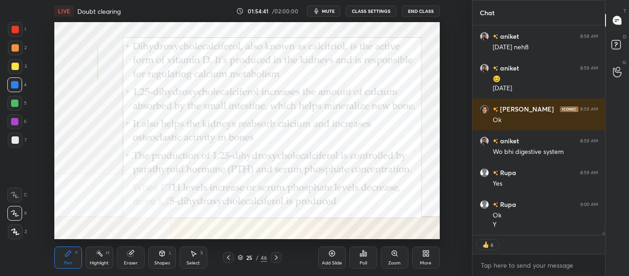
scroll to position [12567, 0]
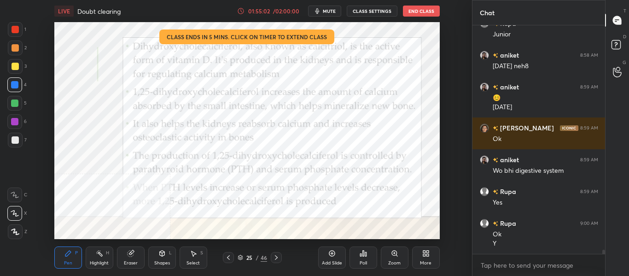
click at [277, 260] on icon at bounding box center [275, 257] width 7 height 7
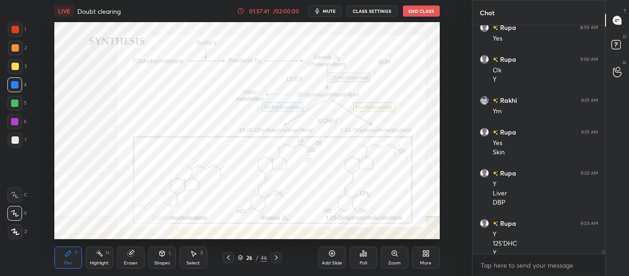
scroll to position [12741, 0]
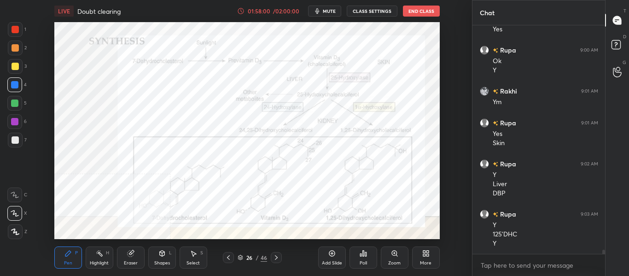
click at [441, 189] on div "Setting up your live class Poll for secs No correct answer Start poll" at bounding box center [246, 130] width 435 height 217
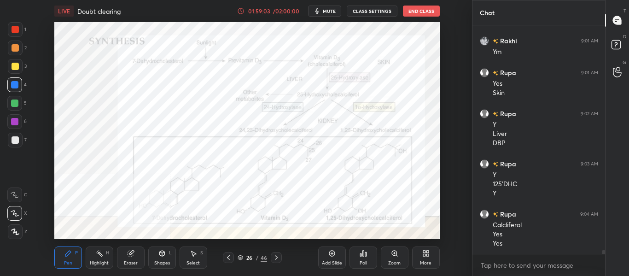
scroll to position [12822, 0]
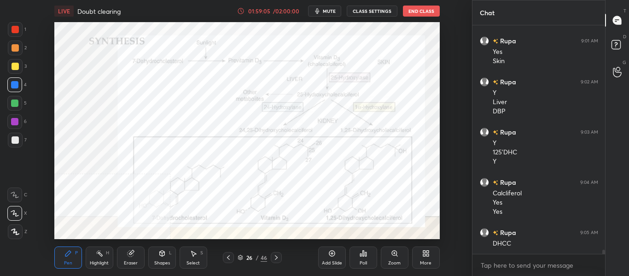
click at [278, 260] on icon at bounding box center [275, 257] width 7 height 7
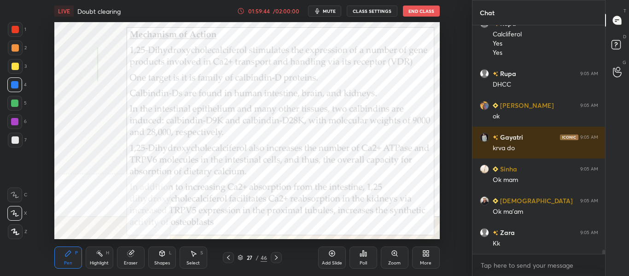
scroll to position [13013, 0]
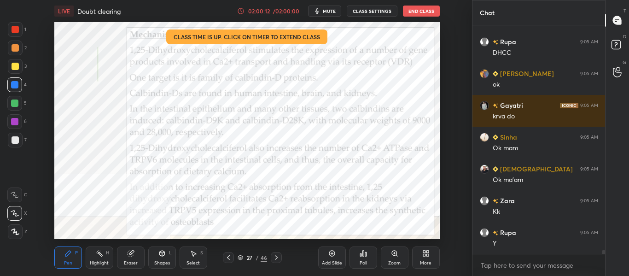
click at [98, 261] on div "Highlight" at bounding box center [99, 262] width 19 height 5
click at [276, 260] on icon at bounding box center [275, 257] width 7 height 7
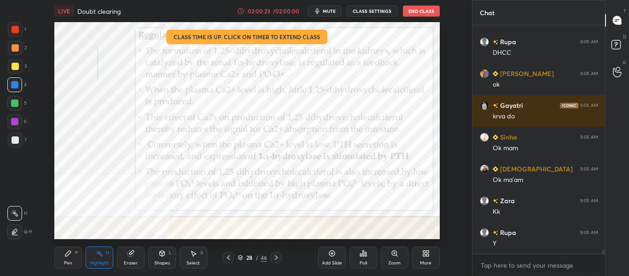
click at [272, 257] on icon at bounding box center [275, 257] width 7 height 7
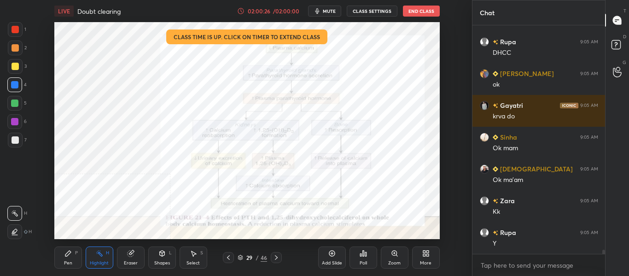
click at [279, 259] on icon at bounding box center [275, 257] width 7 height 7
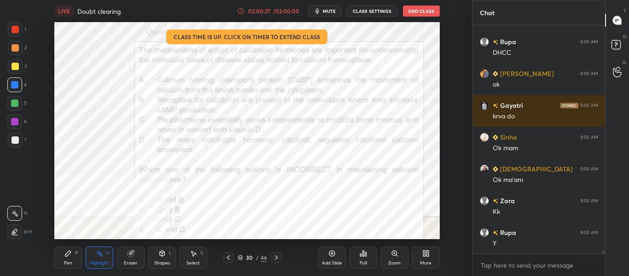
click at [228, 259] on icon at bounding box center [228, 257] width 7 height 7
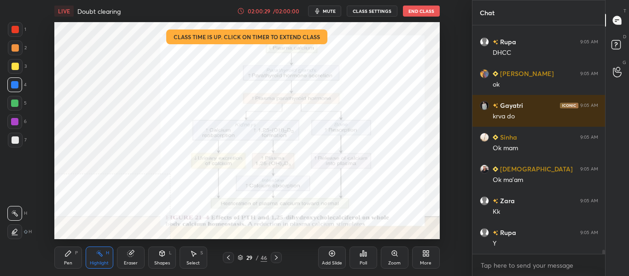
click at [230, 260] on icon at bounding box center [228, 257] width 7 height 7
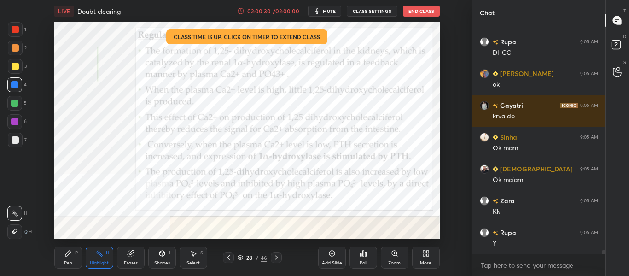
click at [229, 259] on icon at bounding box center [228, 257] width 3 height 5
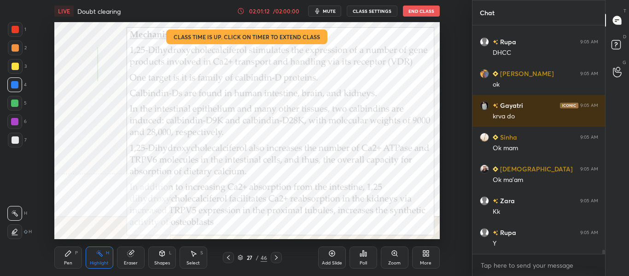
scroll to position [13045, 0]
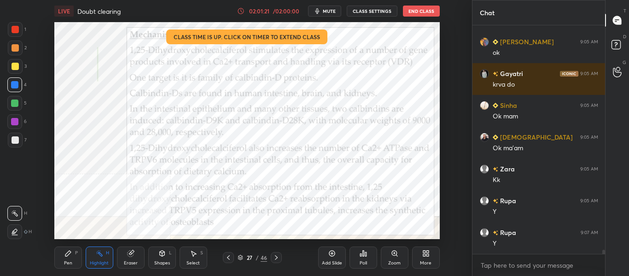
click at [276, 259] on icon at bounding box center [275, 257] width 7 height 7
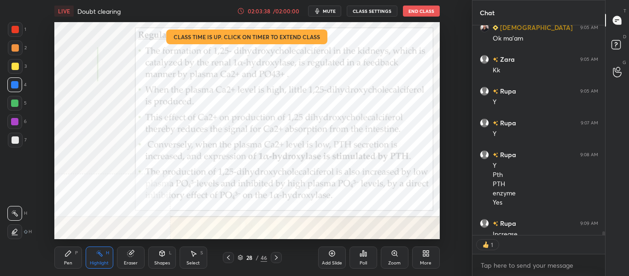
scroll to position [207, 130]
click at [274, 263] on div "Pen P Highlight H Eraser Shapes L Select S 28 / 46 Add Slide Poll Zoom More" at bounding box center [246, 257] width 385 height 37
click at [277, 257] on icon at bounding box center [276, 257] width 3 height 5
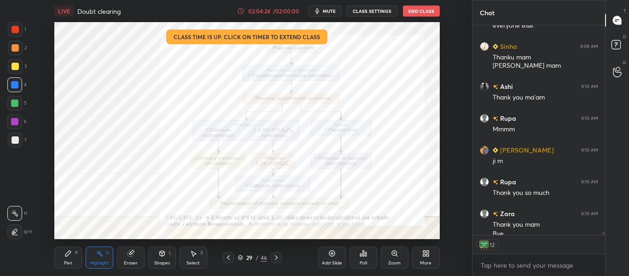
scroll to position [13675, 0]
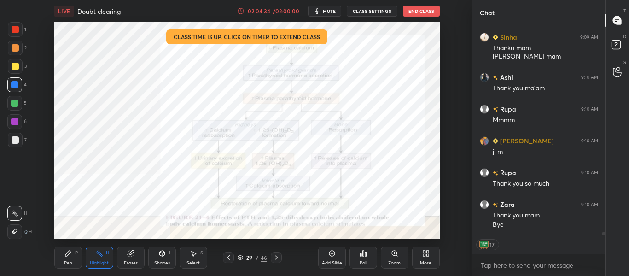
click at [426, 9] on button "End Class" at bounding box center [421, 11] width 37 height 11
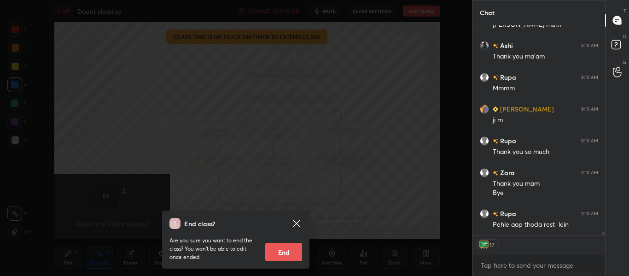
scroll to position [13739, 0]
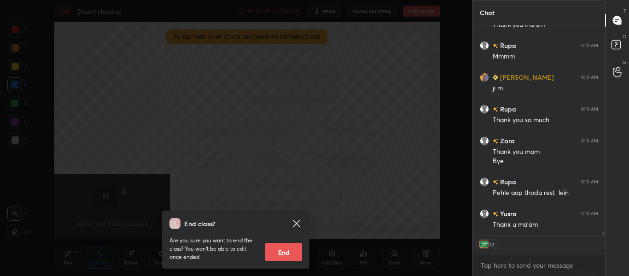
click at [285, 256] on button "End" at bounding box center [283, 252] width 37 height 18
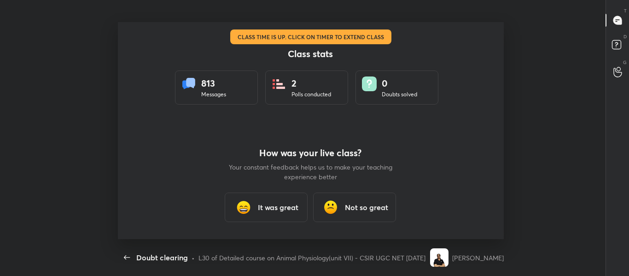
scroll to position [0, 0]
type textarea "x"
click at [281, 208] on h3 "It was great" at bounding box center [278, 207] width 41 height 11
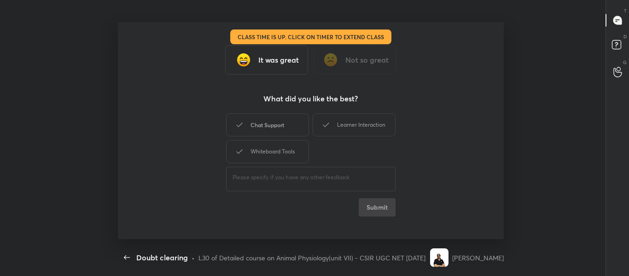
click at [257, 128] on div "Chat Support" at bounding box center [267, 124] width 83 height 23
click at [343, 127] on div "Learner Interaction" at bounding box center [354, 124] width 83 height 23
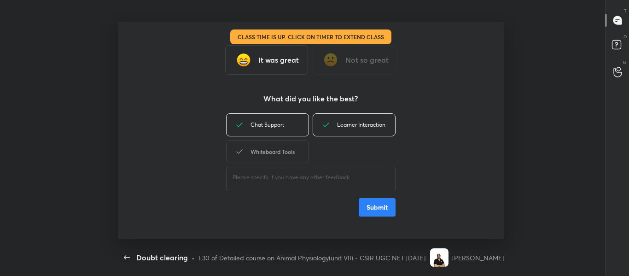
click at [288, 146] on div "Whiteboard Tools" at bounding box center [267, 151] width 83 height 23
click at [372, 208] on button "Submit" at bounding box center [377, 207] width 37 height 18
